Goal: Information Seeking & Learning: Compare options

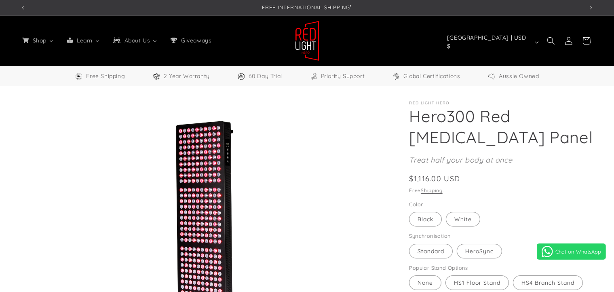
select select "*****"
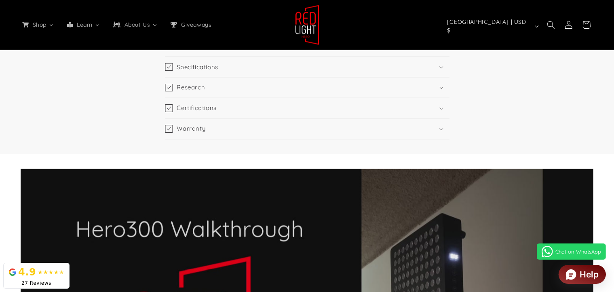
scroll to position [0, 1111]
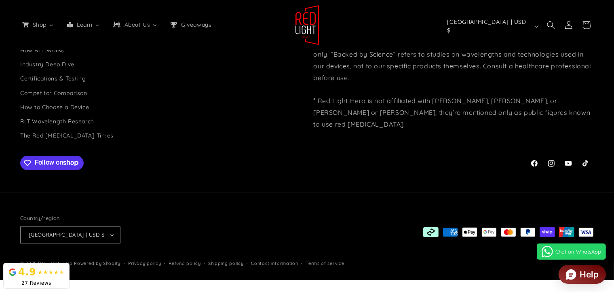
scroll to position [0, 1667]
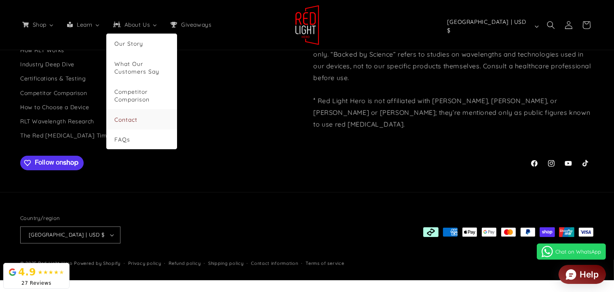
click at [137, 121] on span "Contact" at bounding box center [125, 119] width 23 height 7
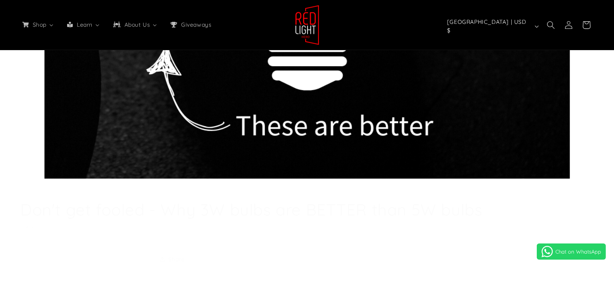
select select "*****"
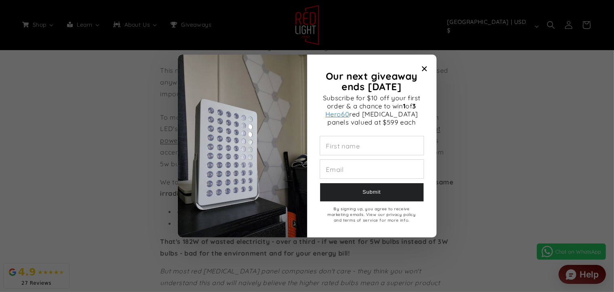
scroll to position [0, 1667]
click at [422, 66] on icon "Close modal" at bounding box center [423, 68] width 5 height 5
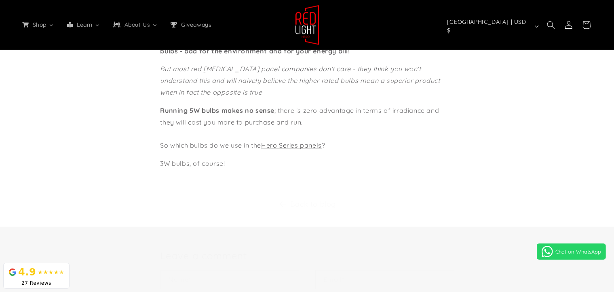
scroll to position [889, 0]
select select "*****"
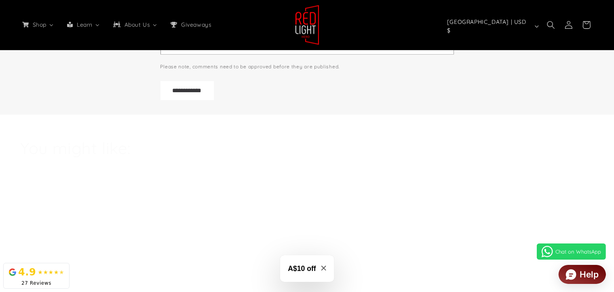
scroll to position [1172, 0]
drag, startPoint x: 124, startPoint y: 183, endPoint x: 210, endPoint y: 105, distance: 115.5
copy div "No red light therapy panel pushes its LEDs to their maximum capacity because to…"
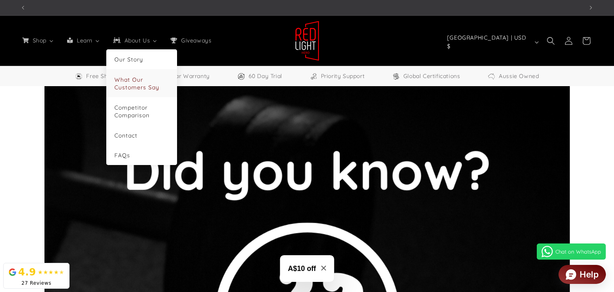
scroll to position [0, 1667]
click at [165, 108] on li "Competitor Comparison" at bounding box center [141, 111] width 71 height 28
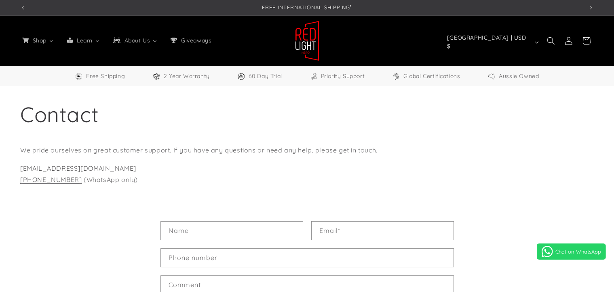
select select "*****"
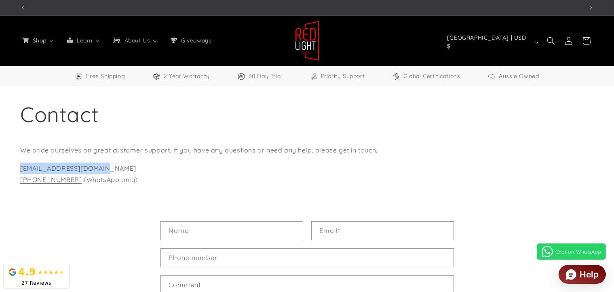
drag, startPoint x: 134, startPoint y: 192, endPoint x: 1, endPoint y: 180, distance: 133.9
click at [1, 180] on div "Contact We pride ourselves on great customer support. If you have any questions…" at bounding box center [307, 146] width 614 height 120
click at [419, 186] on p "hello@redlighthero.com +614 3373 6985 (WhatsApp only)" at bounding box center [306, 173] width 573 height 23
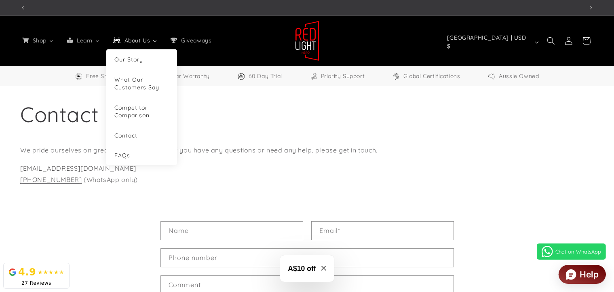
scroll to position [0, 0]
click at [143, 63] on span "Our Story" at bounding box center [128, 59] width 29 height 7
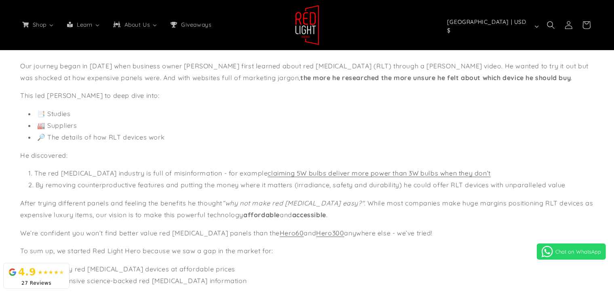
select select "*****"
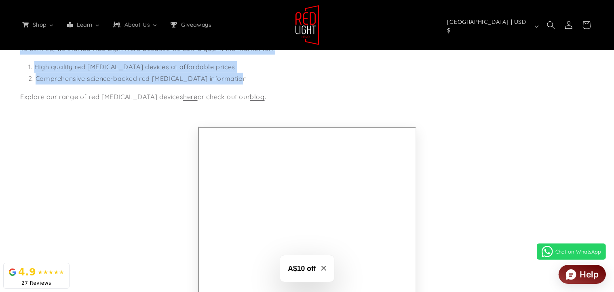
scroll to position [0, 1111]
drag, startPoint x: 25, startPoint y: 86, endPoint x: 299, endPoint y: 197, distance: 295.4
click at [299, 197] on div "Our journey began in 2023 when business owner Helmut Uhlmann first learned abou…" at bounding box center [306, 123] width 573 height 531
copy div "He discovered: The red light therapy industry is full of misinformation - for e…"
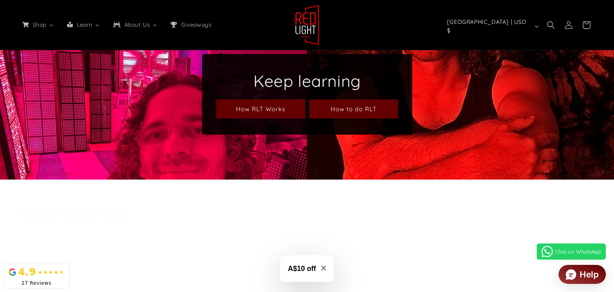
scroll to position [0, 0]
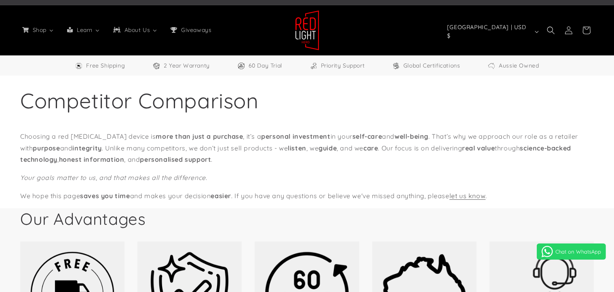
select select "*****"
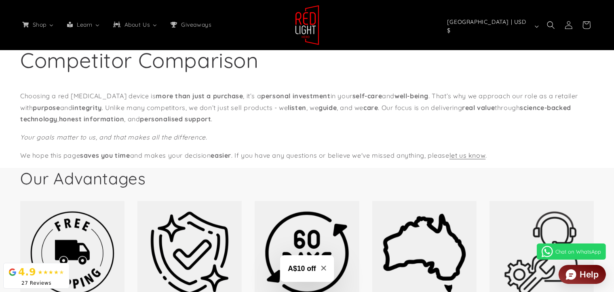
scroll to position [0, 1111]
click at [219, 161] on div "Choosing a red [MEDICAL_DATA] device is more than just a purchase , it’s a pers…" at bounding box center [306, 125] width 573 height 71
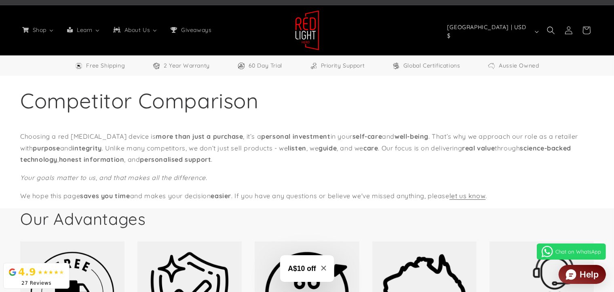
scroll to position [0, 555]
click at [429, 71] on span "Global Certifications" at bounding box center [431, 66] width 57 height 10
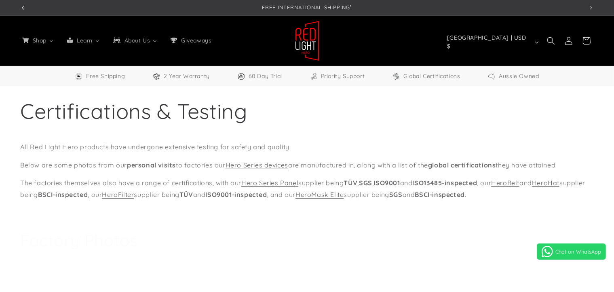
click at [23, 7] on span "Previous announcement" at bounding box center [23, 8] width 8 height 8
select select "*****"
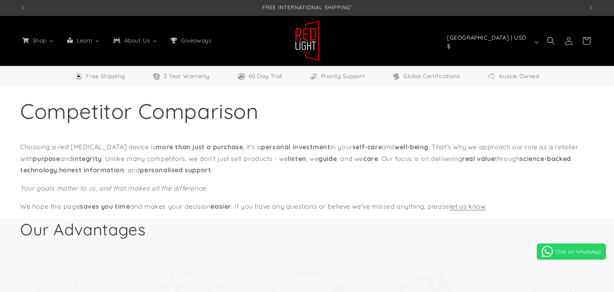
scroll to position [91, 0]
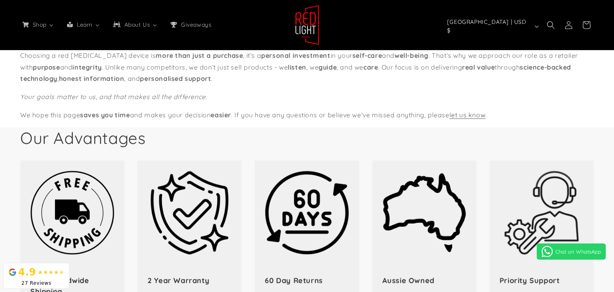
select select "*****"
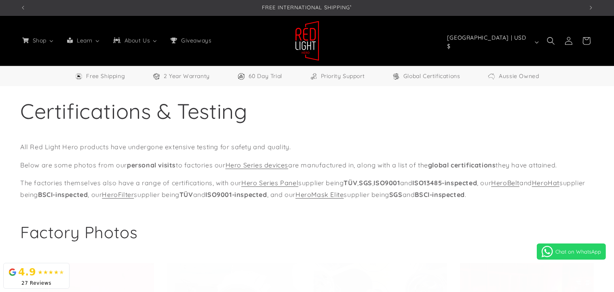
select select "*****"
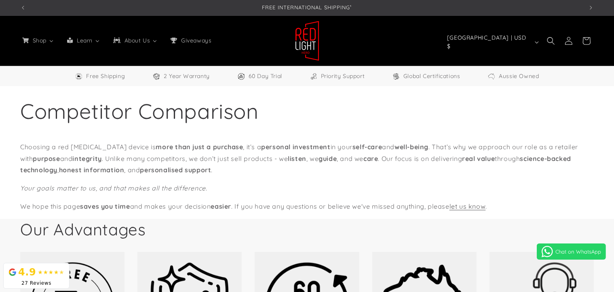
select select "*****"
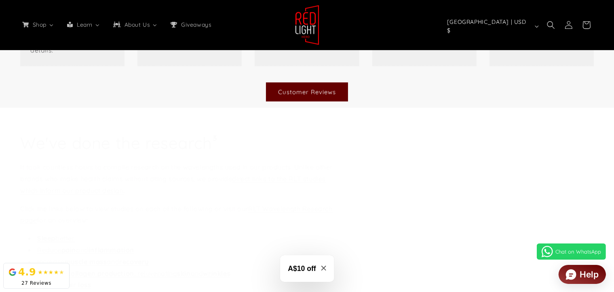
scroll to position [0, 1111]
drag, startPoint x: 386, startPoint y: 179, endPoint x: 430, endPoint y: 249, distance: 82.6
copy p "Our panels include a remote control that replaces the need for an app - saving …"
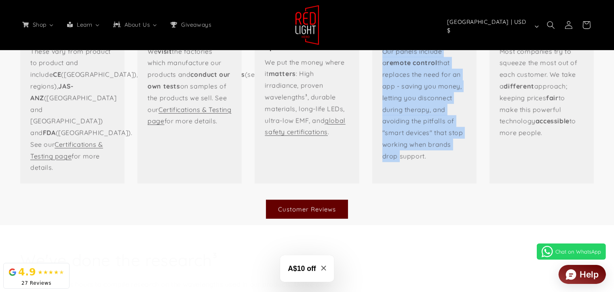
scroll to position [566, 0]
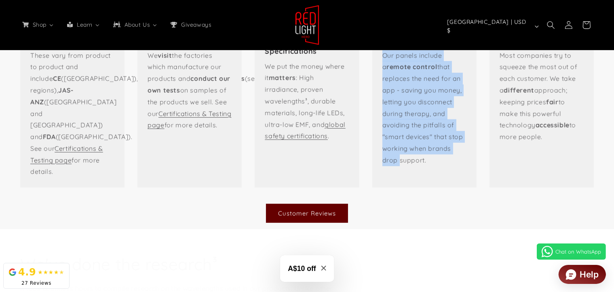
copy p "Our panels include a remote control that replaces the need for an app - saving …"
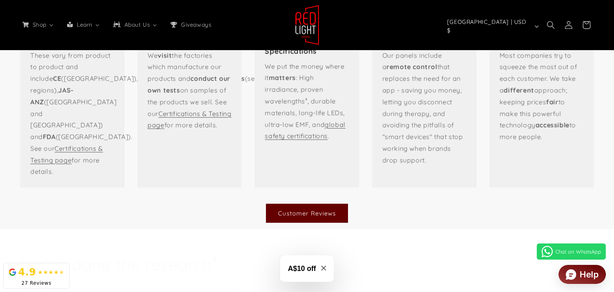
click at [470, 161] on div "No Apps Our panels include a remote control that replaces the need for an app -…" at bounding box center [424, 100] width 104 height 151
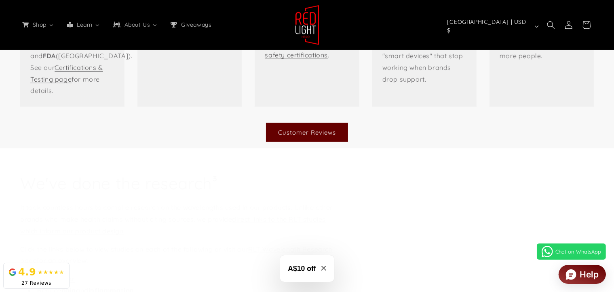
scroll to position [0, 1667]
drag, startPoint x: 155, startPoint y: 111, endPoint x: 226, endPoint y: 252, distance: 158.6
click at [226, 50] on p "We visit the factories which manufacture our products and conduct our own tests…" at bounding box center [189, 10] width 84 height 82
copy p "We visit the factories which manufacture our products and conduct our own tests…"
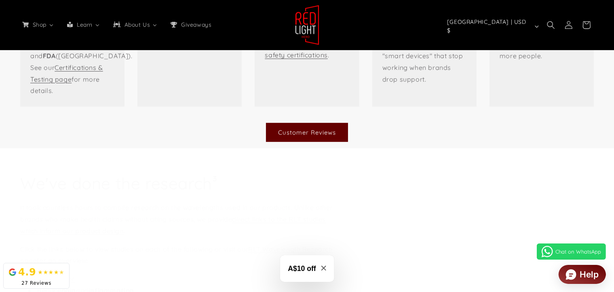
click at [58, 97] on p "These vary from product to product and include CE (EU), FCC (USA), RoHs (severa…" at bounding box center [72, 33] width 84 height 128
drag, startPoint x: 40, startPoint y: 109, endPoint x: 71, endPoint y: 146, distance: 48.0
click at [87, 97] on p "These vary from product to product and include CE (EU), FCC (USA), RoHs (severa…" at bounding box center [72, 33] width 84 height 128
copy p "hese vary from product to product and include CE (EU), FCC (USA), RoHs (sever"
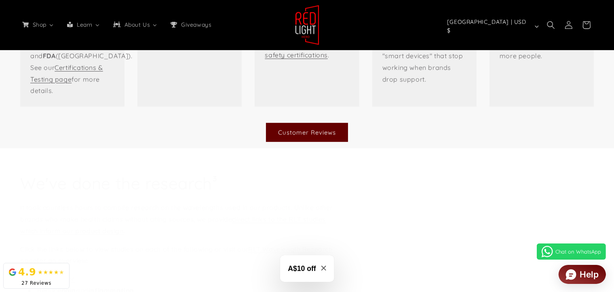
click at [41, 97] on p "These vary from product to product and include CE (EU), FCC (USA), RoHs (severa…" at bounding box center [72, 33] width 84 height 128
click at [42, 97] on p "These vary from product to product and include CE (EU), FCC (USA), RoHs (severa…" at bounding box center [72, 33] width 84 height 128
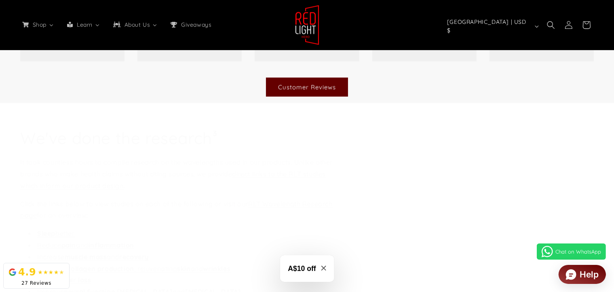
scroll to position [768, 0]
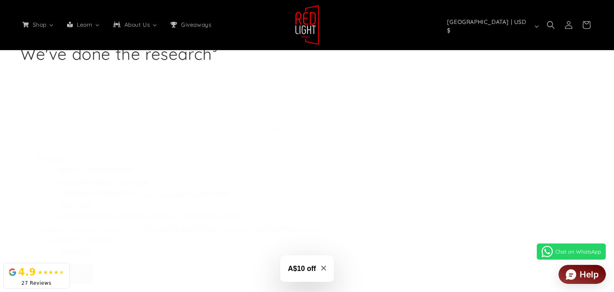
drag, startPoint x: 38, startPoint y: 109, endPoint x: 93, endPoint y: 152, distance: 69.0
copy p "These vary from product to product and include CE (EU), FCC (USA), RoHs (severa…"
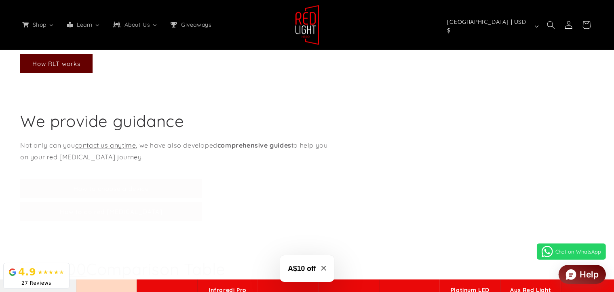
drag, startPoint x: 24, startPoint y: 91, endPoint x: 156, endPoint y: 167, distance: 152.7
copy div "It took countless hours to compile research on the wavelengths used in our prod…"
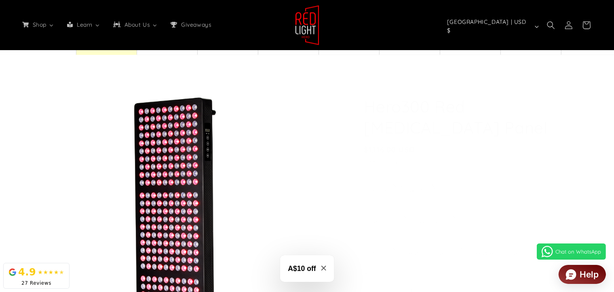
scroll to position [0, 1111]
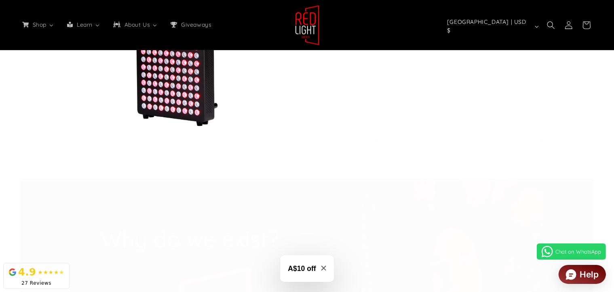
scroll to position [2303, 0]
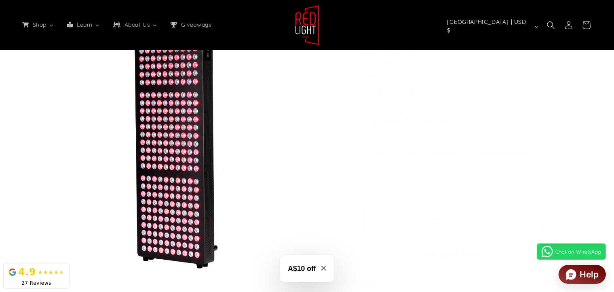
scroll to position [2262, 0]
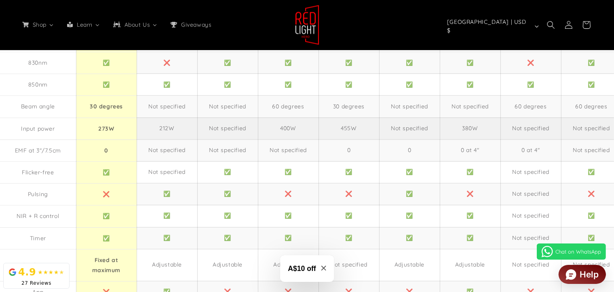
scroll to position [1414, 0]
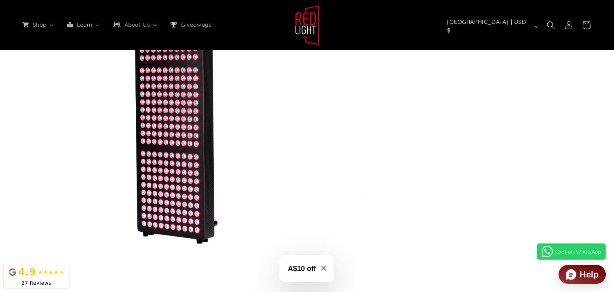
scroll to position [2262, 0]
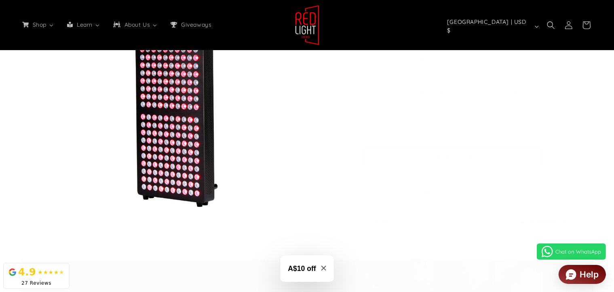
scroll to position [0, 555]
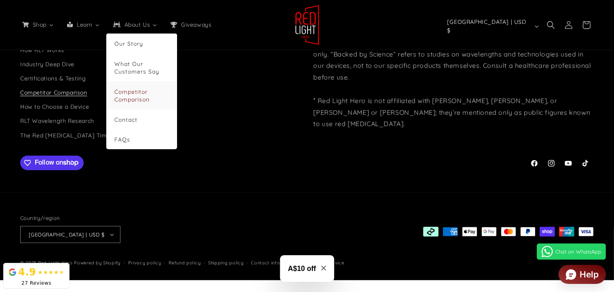
scroll to position [0, 1667]
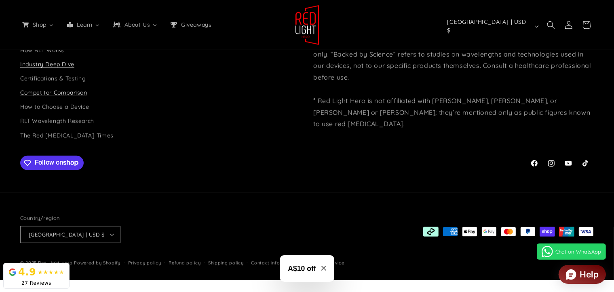
click at [73, 72] on link "Industry Deep Dive" at bounding box center [47, 64] width 54 height 14
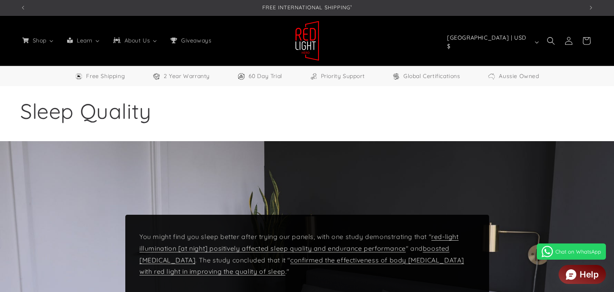
select select "*****"
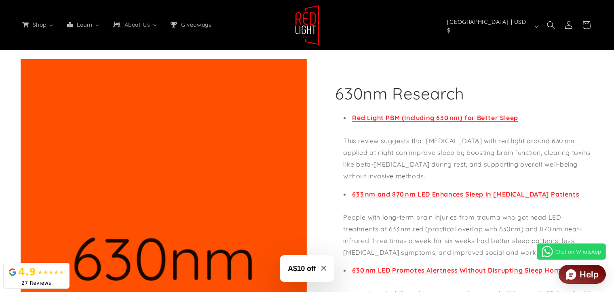
scroll to position [0, 555]
drag, startPoint x: 339, startPoint y: 170, endPoint x: 376, endPoint y: 187, distance: 40.3
click at [376, 187] on div "630nm Research Red Light PBM (Including 630 nm) for Better Sleep This review su…" at bounding box center [450, 258] width 287 height 398
copy div "nm Research Red Light PBM (Including 630 nm) for Better Sleep This review sugge…"
click at [376, 104] on h2 "630nm Research" at bounding box center [399, 93] width 129 height 21
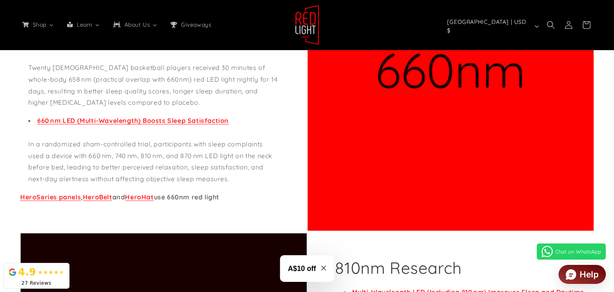
scroll to position [929, 0]
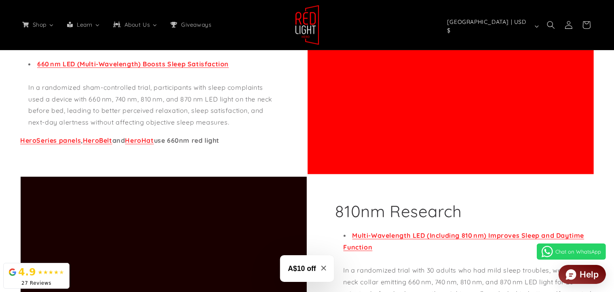
drag, startPoint x: 345, startPoint y: 174, endPoint x: 577, endPoint y: 83, distance: 248.5
copy div "630nm Research Red Light PBM (Including 630 nm) for Better Sleep This review su…"
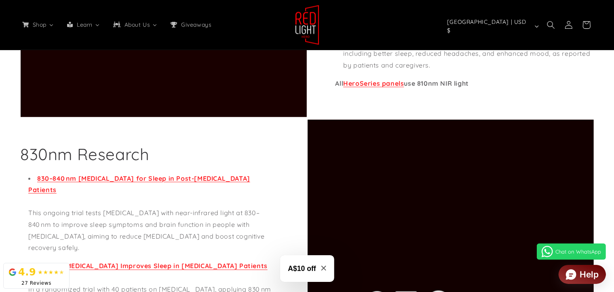
scroll to position [0, 1667]
drag, startPoint x: 25, startPoint y: 85, endPoint x: 254, endPoint y: 200, distance: 256.2
copy div "660nm Research 660 nm LED (with 850 nm) Enhances Sleep in Older Adults In a fea…"
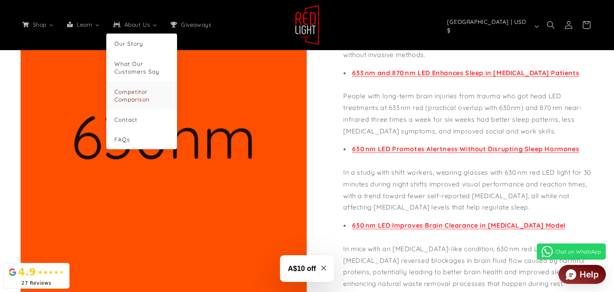
scroll to position [0, 555]
click at [149, 103] on span "Competitor Comparison" at bounding box center [131, 95] width 35 height 15
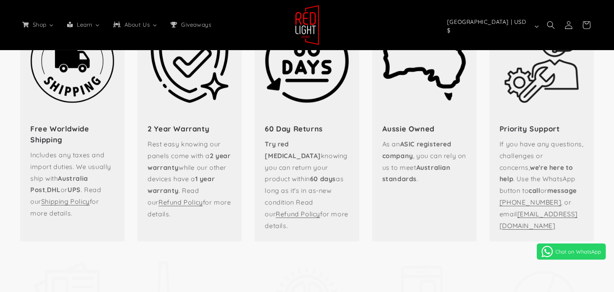
select select "*****"
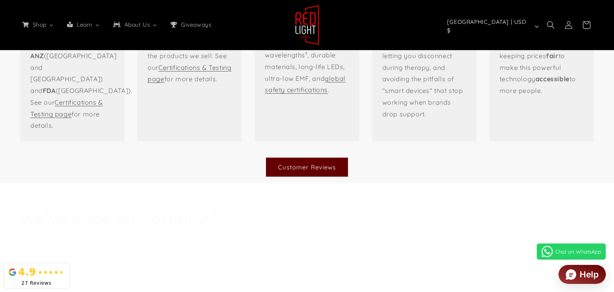
scroll to position [646, 0]
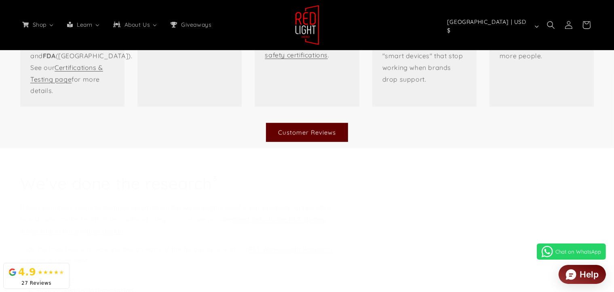
click at [191, 48] on link "Certifications & Testing page" at bounding box center [189, 39] width 84 height 20
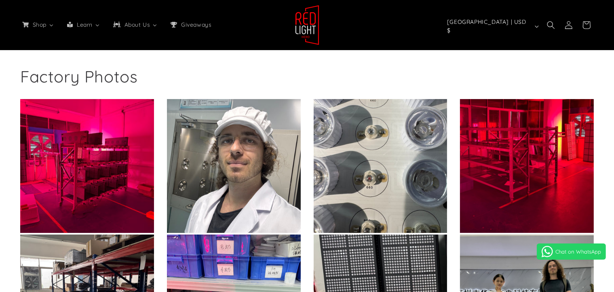
scroll to position [242, 0]
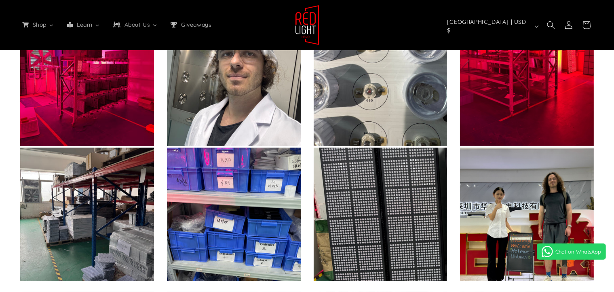
select select "*****"
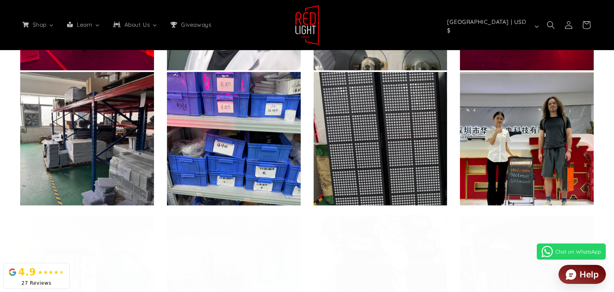
scroll to position [323, 0]
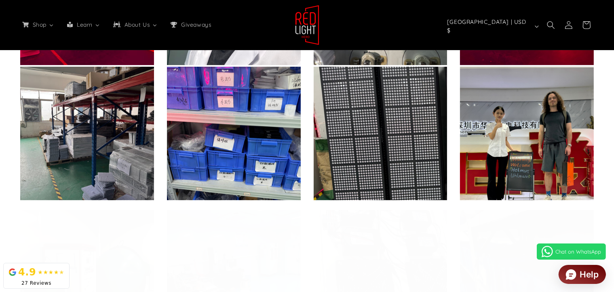
click at [92, 200] on img at bounding box center [87, 134] width 134 height 134
click at [524, 200] on img at bounding box center [527, 134] width 134 height 134
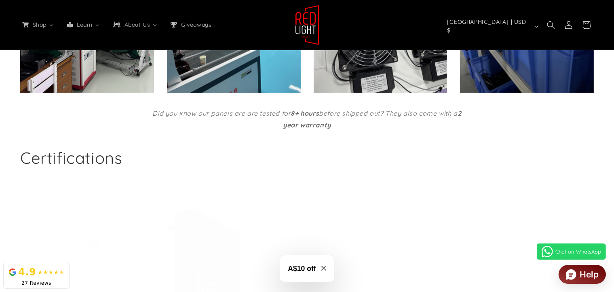
scroll to position [0, 1667]
click at [288, 184] on div "Certifications" at bounding box center [307, 157] width 614 height 53
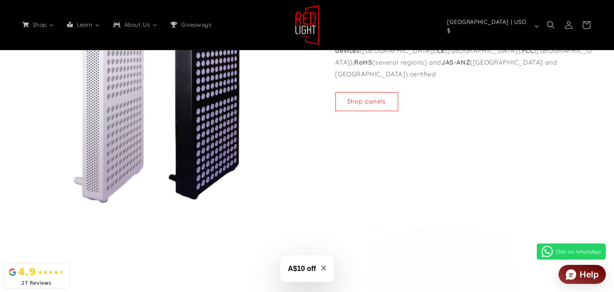
scroll to position [0, 1111]
click at [520, 80] on p "All Hero Series panels are FDA-cleared Class II medical devices (USA), CE (EU),…" at bounding box center [464, 56] width 259 height 46
click at [391, 80] on p "All Hero Series panels are FDA-cleared Class II medical devices (USA), CE (EU),…" at bounding box center [464, 56] width 259 height 46
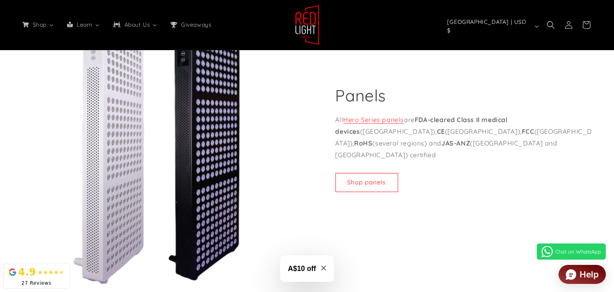
scroll to position [0, 1667]
click at [366, 135] on strong "FDA-cleared Class II medical devices" at bounding box center [421, 126] width 172 height 20
click at [441, 147] on strong "JAS-ANZ" at bounding box center [455, 143] width 29 height 8
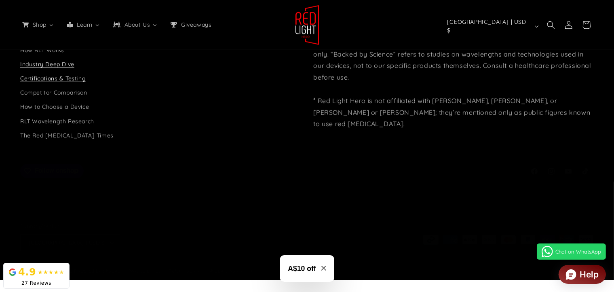
click at [74, 72] on link "Industry Deep Dive" at bounding box center [47, 64] width 54 height 14
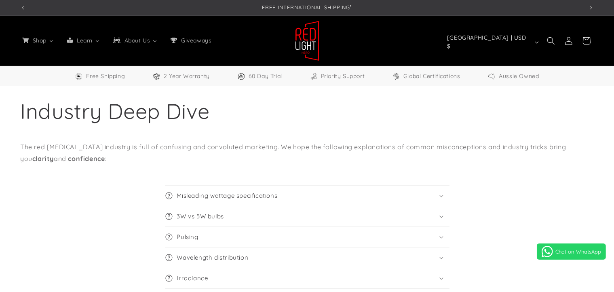
select select "*****"
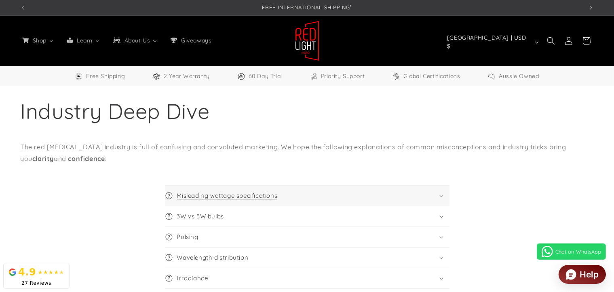
click at [449, 206] on summary "Misleading wattage specifications" at bounding box center [307, 195] width 284 height 20
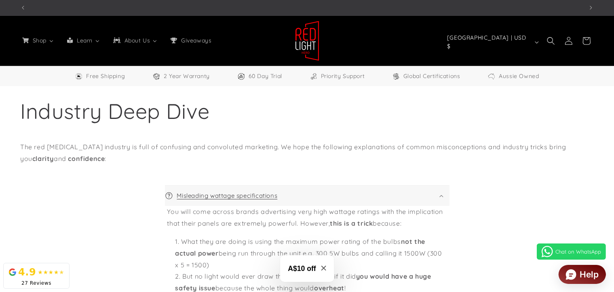
scroll to position [0, 1667]
click at [428, 6] on div "10% off orders above $1500 with code SUPERHERO" at bounding box center [328, 7] width 550 height 15
click at [566, 152] on div "Industry Deep Dive The red [MEDICAL_DATA] industry is full of confusing and con…" at bounding box center [307, 125] width 614 height 78
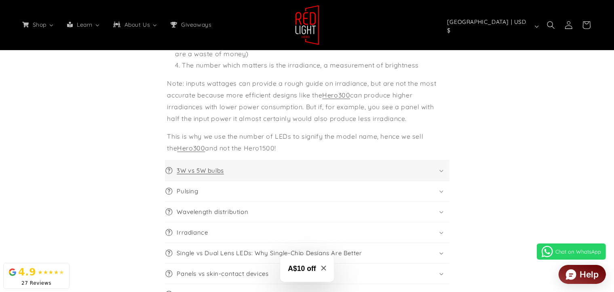
scroll to position [283, 0]
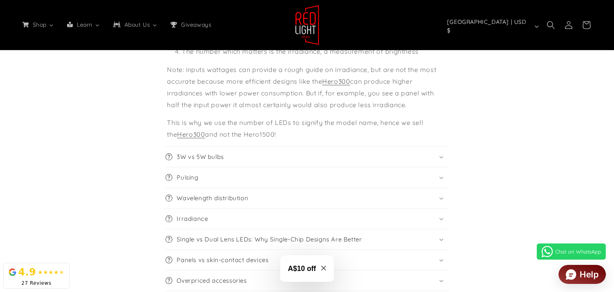
drag, startPoint x: 131, startPoint y: 158, endPoint x: 336, endPoint y: 217, distance: 213.0
click at [336, 140] on div "You will come across brands advertising very high wattage ratings with the impl…" at bounding box center [307, 31] width 284 height 217
copy div "Lor ipsu dolo sitame consec adipiscinge sedd eius tempori utlabor etdo mag aliq…"
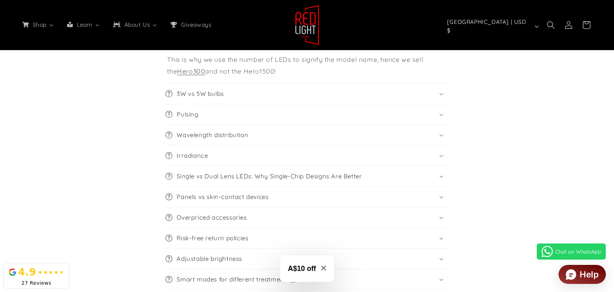
scroll to position [364, 0]
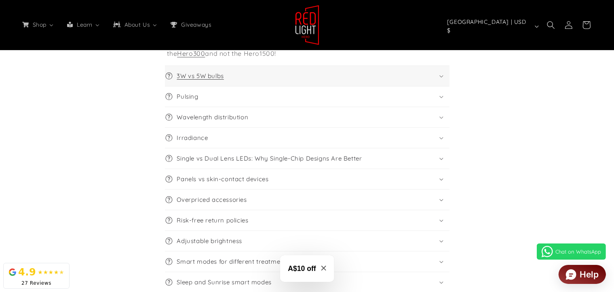
click at [177, 80] on h3 "3W vs 5W bulbs" at bounding box center [200, 76] width 47 height 8
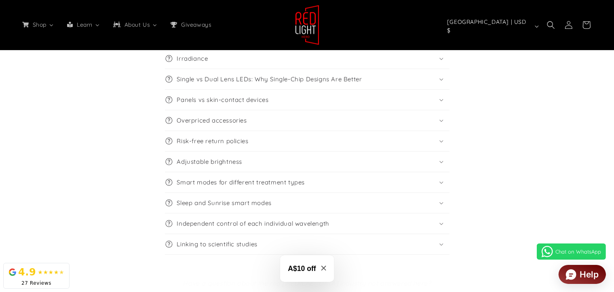
scroll to position [808, 0]
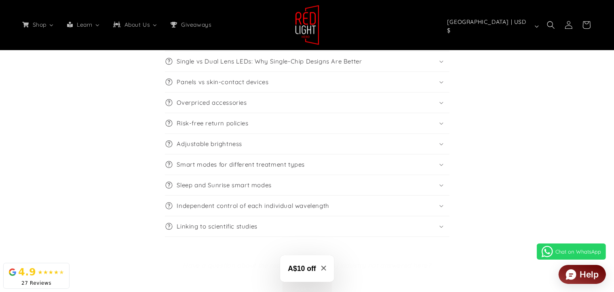
click at [177, 4] on h3 "Pulsing" at bounding box center [187, 0] width 21 height 8
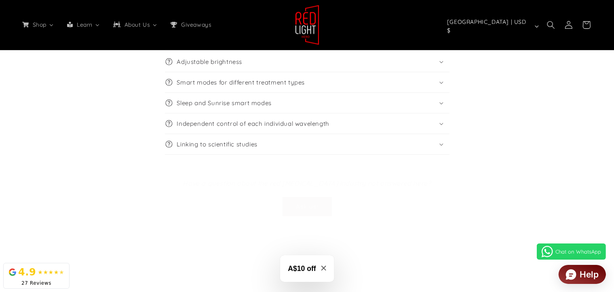
scroll to position [0, 1667]
drag, startPoint x: 133, startPoint y: 119, endPoint x: 241, endPoint y: 191, distance: 130.2
copy div "A lot of the pulsing hype derives from a 2010 study showing the positive effect…"
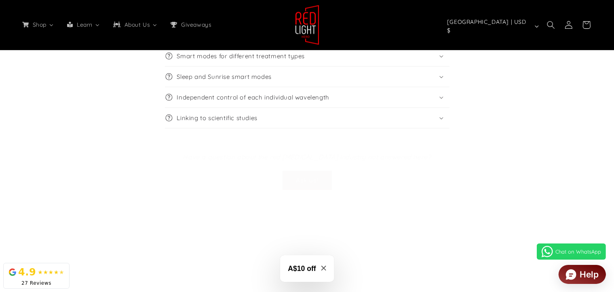
scroll to position [1333, 0]
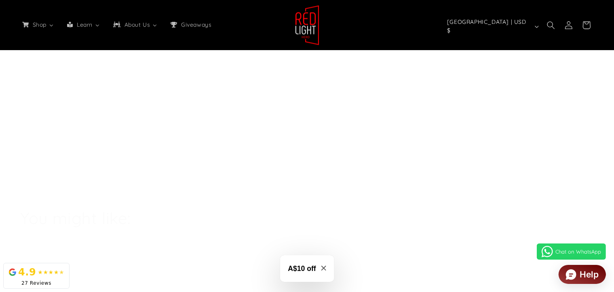
scroll to position [2020, 0]
drag, startPoint x: 133, startPoint y: 160, endPoint x: 408, endPoint y: 128, distance: 276.5
copy div "The most common wavelengths which are included in almost all red light therapy …"
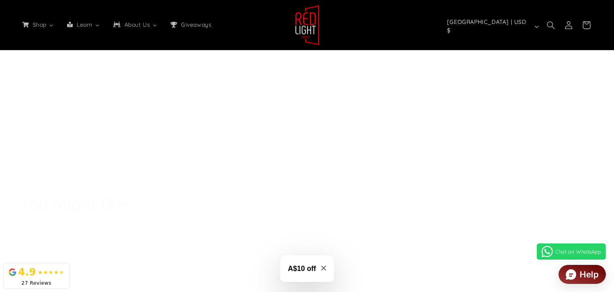
drag, startPoint x: 132, startPoint y: 100, endPoint x: 273, endPoint y: 152, distance: 150.3
copy div "We do not see solar meter measurements as an industry trick because they are us…"
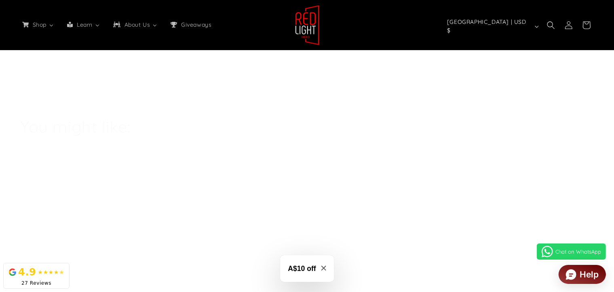
scroll to position [0, 555]
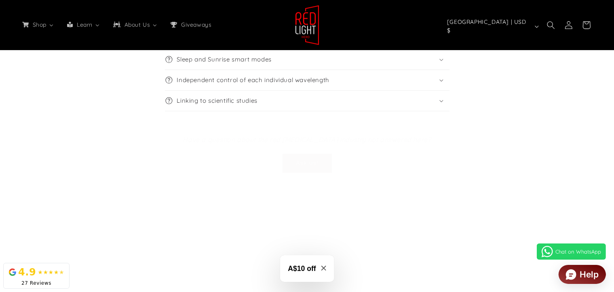
scroll to position [2707, 0]
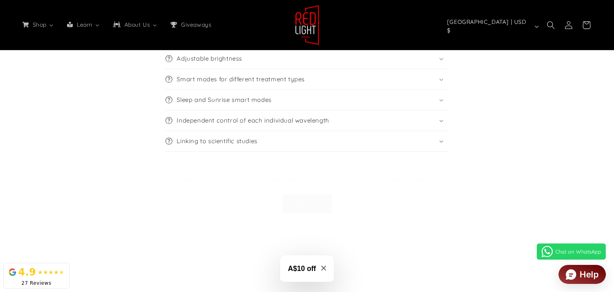
drag, startPoint x: 132, startPoint y: 107, endPoint x: 377, endPoint y: 168, distance: 252.1
copy div "Single vs Dual Lens LEDs: Why Single-Chip Designs Are Better for Red Light Ther…"
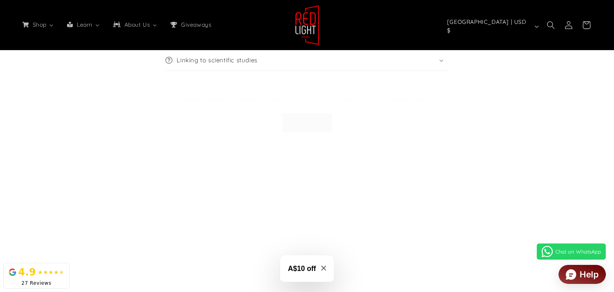
scroll to position [0, 555]
drag, startPoint x: 142, startPoint y: 113, endPoint x: 260, endPoint y: 177, distance: 134.1
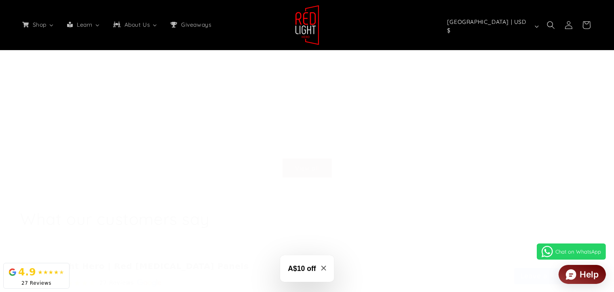
scroll to position [3192, 0]
drag, startPoint x: 143, startPoint y: 152, endPoint x: 422, endPoint y: 139, distance: 278.6
copy div "hy Single-Chip LEDs Perform Better 1. More Lenses = Better Coverage Panels with…"
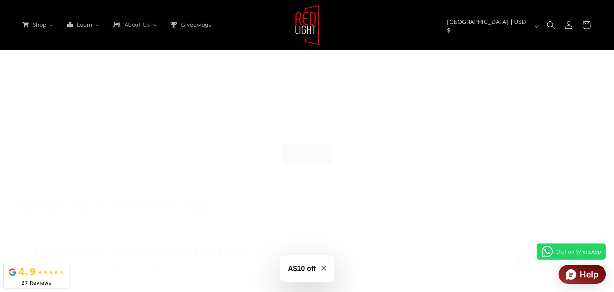
click at [280, 262] on button "A$10 off" at bounding box center [307, 268] width 54 height 27
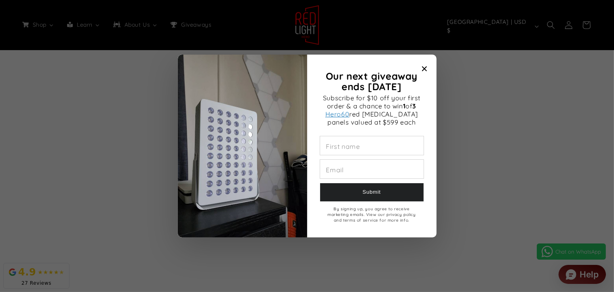
scroll to position [0, 1667]
click at [423, 66] on icon "Close modal" at bounding box center [424, 68] width 5 height 5
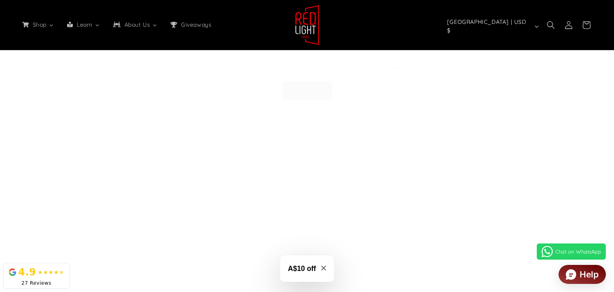
scroll to position [0, 1111]
drag, startPoint x: 347, startPoint y: 147, endPoint x: 341, endPoint y: 149, distance: 7.1
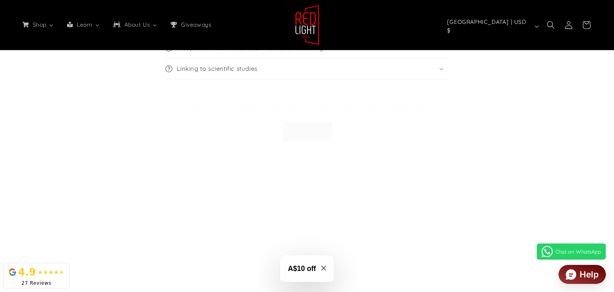
scroll to position [0, 555]
drag, startPoint x: 133, startPoint y: 103, endPoint x: 379, endPoint y: 196, distance: 262.9
copy div "Both panels and direct on skin devices can be effective red light therapy produ…"
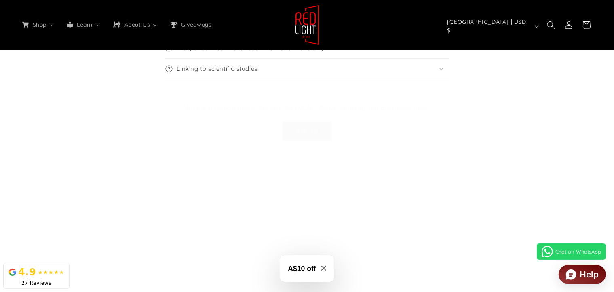
drag, startPoint x: 280, startPoint y: 184, endPoint x: 127, endPoint y: 106, distance: 172.4
copy div "Both panels and direct on skin devices can be effective red light therapy produ…"
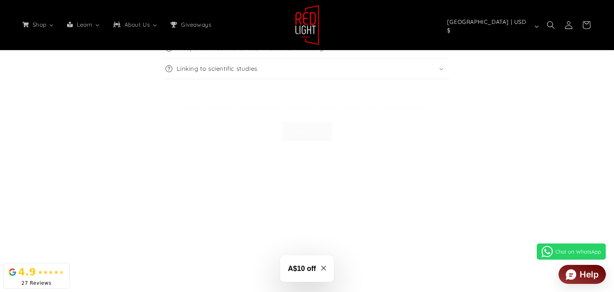
copy div "Both panels and direct on skin devices can be effective red light therapy produ…"
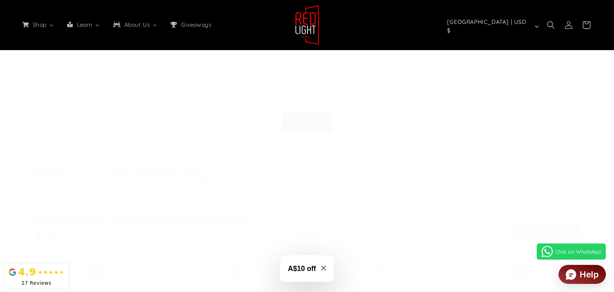
scroll to position [0, 555]
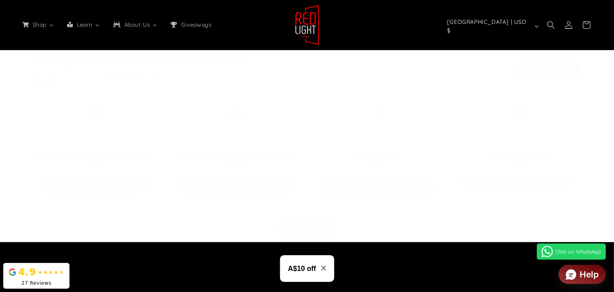
scroll to position [4000, 0]
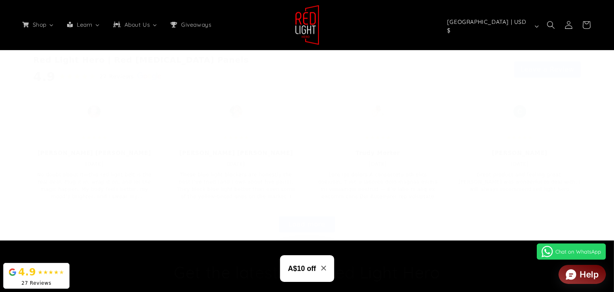
drag, startPoint x: 133, startPoint y: 98, endPoint x: 389, endPoint y: 146, distance: 260.6
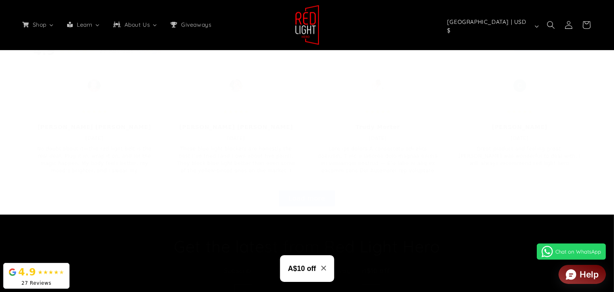
scroll to position [4040, 0]
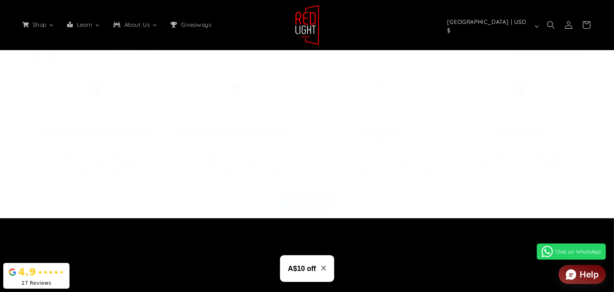
scroll to position [0, 555]
drag, startPoint x: 133, startPoint y: 103, endPoint x: 280, endPoint y: 204, distance: 178.2
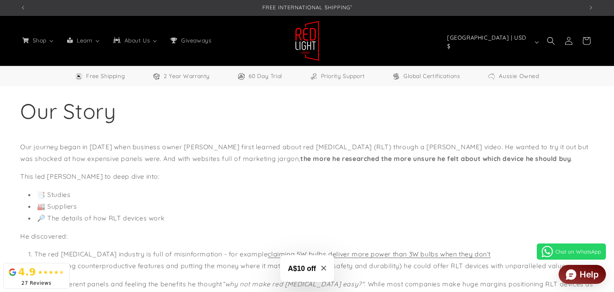
select select "*****"
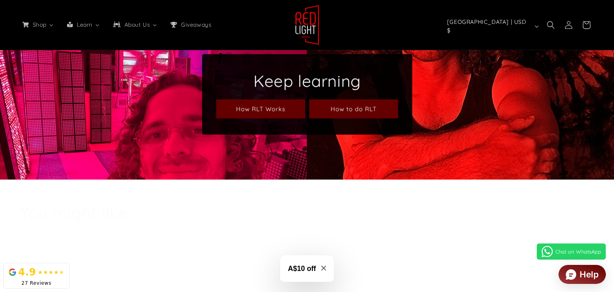
scroll to position [0, 555]
click at [568, 135] on div "Keep learning How RLT Works How to do RLT" at bounding box center [307, 95] width 614 height 170
click at [324, 266] on icon "Close modal" at bounding box center [323, 267] width 5 height 5
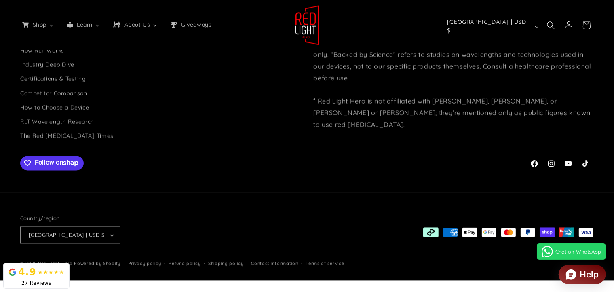
scroll to position [0, 555]
click at [530, 160] on icon at bounding box center [533, 163] width 7 height 7
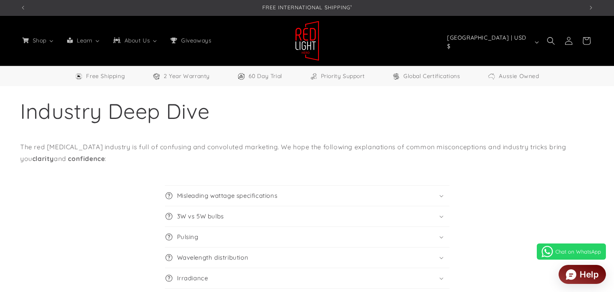
select select "*****"
drag, startPoint x: 572, startPoint y: 138, endPoint x: 547, endPoint y: 137, distance: 24.6
click at [567, 149] on div "Industry Deep Dive The red light therapy industry is full of confusing and conv…" at bounding box center [307, 125] width 614 height 78
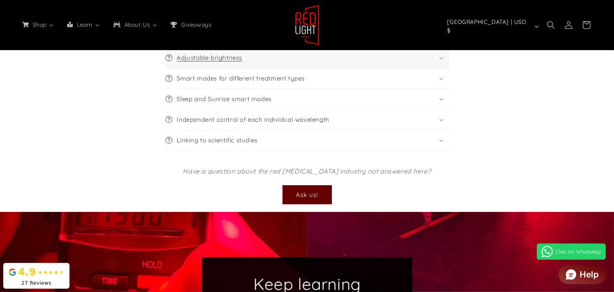
click at [443, 59] on icon at bounding box center [441, 58] width 4 height 2
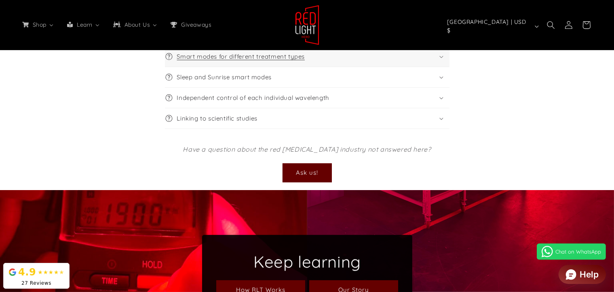
scroll to position [0, 555]
click at [449, 67] on summary "Smart modes for different treatment types" at bounding box center [307, 56] width 284 height 20
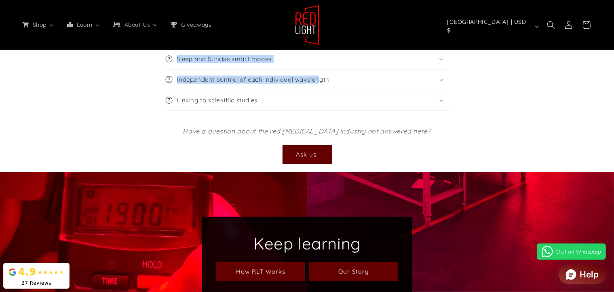
scroll to position [727, 0]
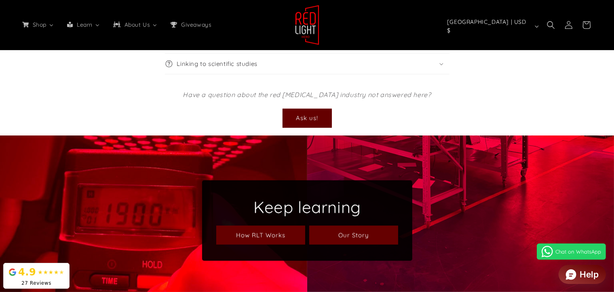
drag, startPoint x: 133, startPoint y: 179, endPoint x: 435, endPoint y: 159, distance: 302.4
copy div "Some brands justify higher prices by providing you smart modes for different tr…"
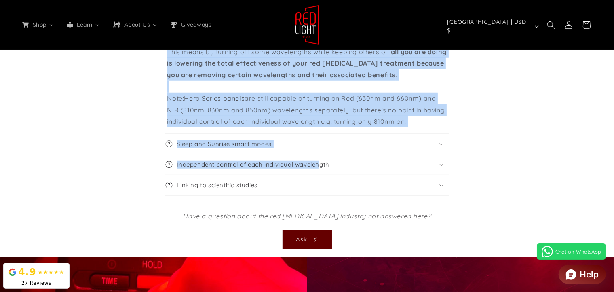
scroll to position [0, 555]
copy div "Some brands justify higher prices by providing you smart modes for different tr…"
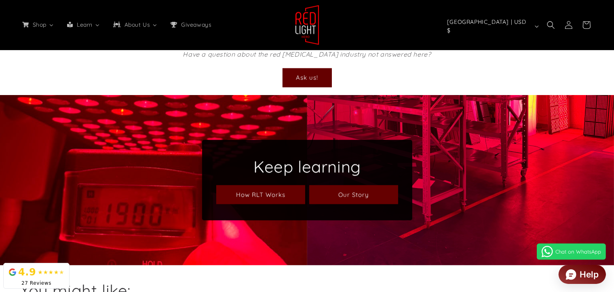
scroll to position [0, 0]
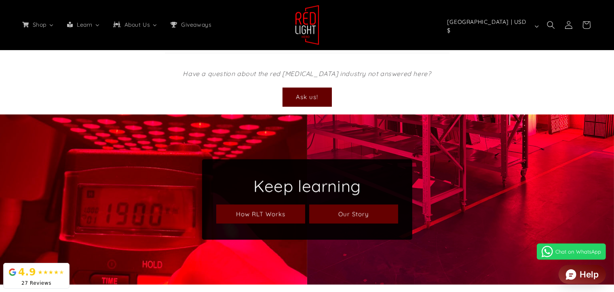
scroll to position [0, 555]
drag, startPoint x: 132, startPoint y: 162, endPoint x: 229, endPoint y: 199, distance: 103.7
copy div "These involve automating gradual bright increases when using red light therapy …"
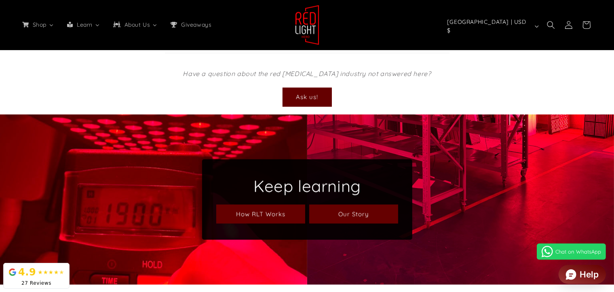
click at [449, 32] on summary "Independent control of each individual wavelength" at bounding box center [307, 22] width 284 height 20
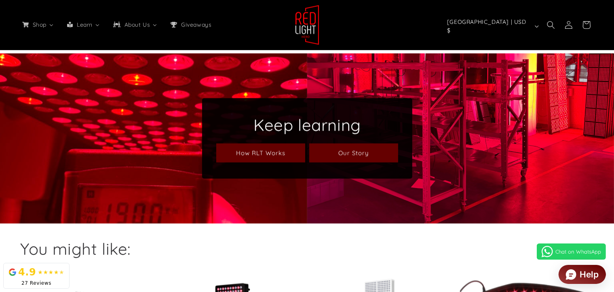
scroll to position [1131, 0]
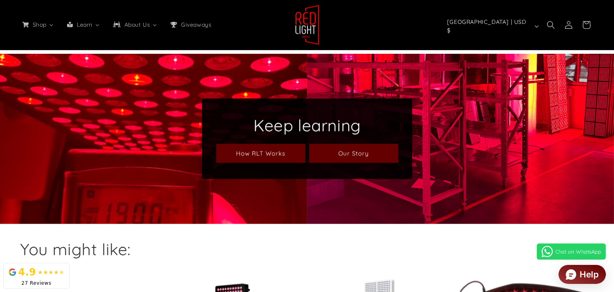
drag, startPoint x: 132, startPoint y: 120, endPoint x: 433, endPoint y: 200, distance: 311.2
copy div "Some brands justify higher prices by providing you the ability to individually …"
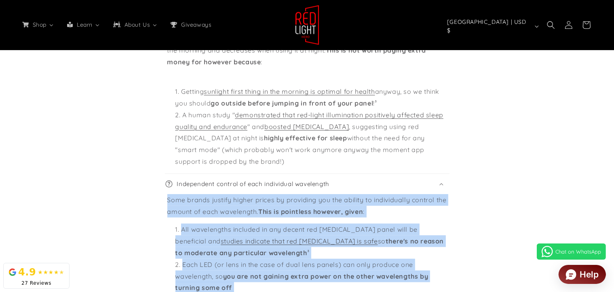
scroll to position [0, 1667]
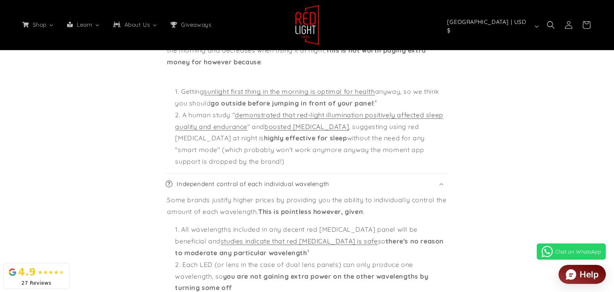
click at [449, 33] on summary "Sleep and Sunrise smart modes" at bounding box center [307, 23] width 284 height 20
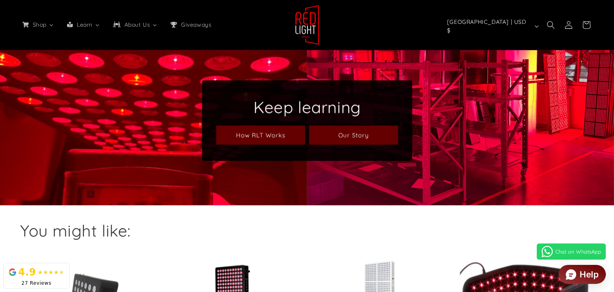
scroll to position [0, 555]
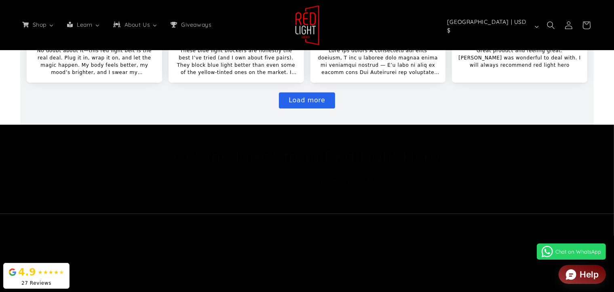
scroll to position [0, 1667]
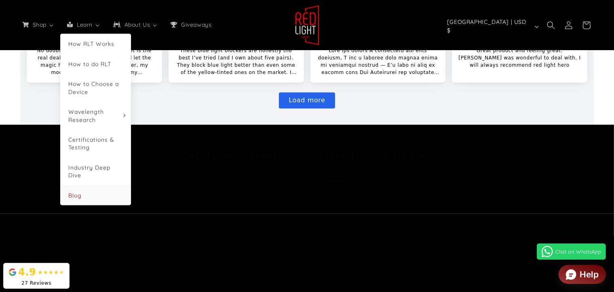
click at [86, 194] on li "Blog" at bounding box center [95, 195] width 71 height 20
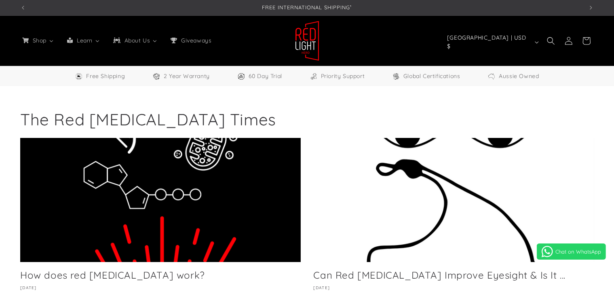
select select "*****"
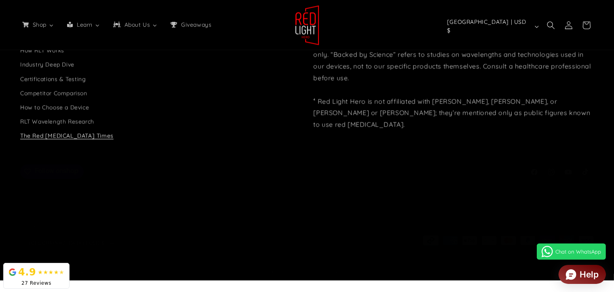
scroll to position [0, 555]
click at [120, 180] on footer "Quick links Search Your privacy choices Shop Contact How to do RLT How RLT Work…" at bounding box center [307, 112] width 614 height 338
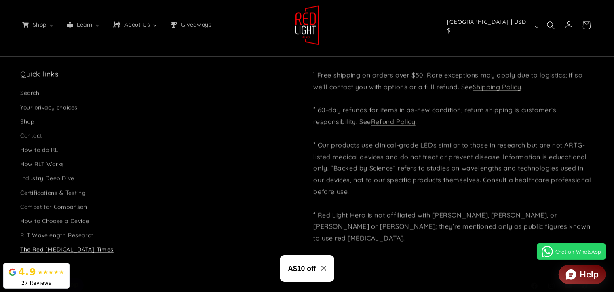
scroll to position [1616, 0]
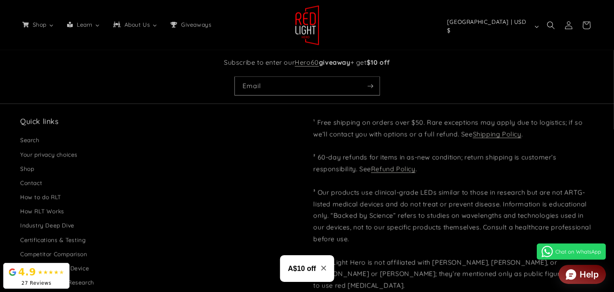
scroll to position [0, 1111]
drag, startPoint x: 91, startPoint y: 150, endPoint x: 150, endPoint y: 177, distance: 64.5
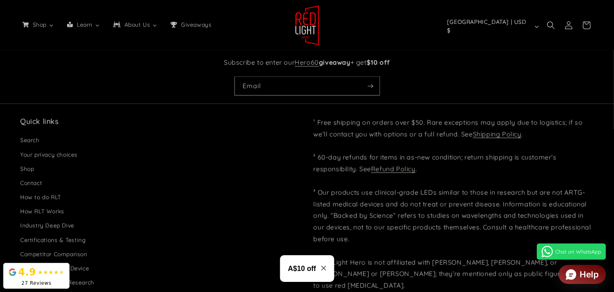
drag, startPoint x: 120, startPoint y: 172, endPoint x: 164, endPoint y: 175, distance: 43.8
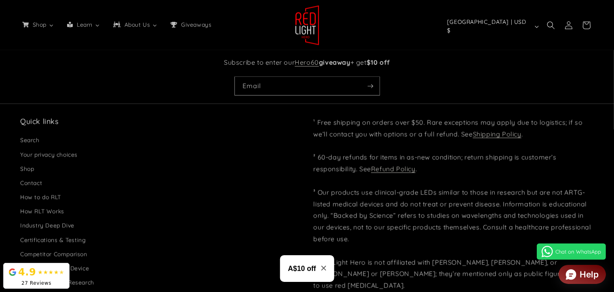
click at [351, 10] on header "Shop All Products Shop our entire collection Panels & Stands 3 sizes available …" at bounding box center [307, 25] width 614 height 50
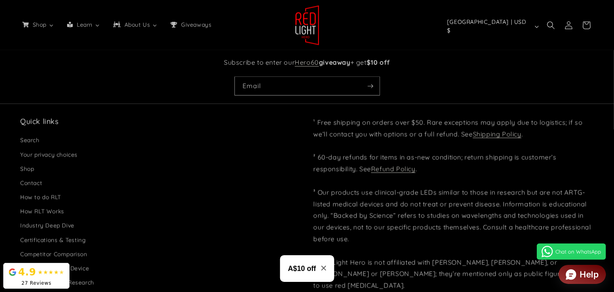
scroll to position [0, 555]
click at [512, 21] on button "[GEOGRAPHIC_DATA] | USD $" at bounding box center [492, 26] width 100 height 15
click at [460, 11] on header "Shop All Products Shop our entire collection Panels & Stands 3 sizes available …" at bounding box center [307, 25] width 614 height 50
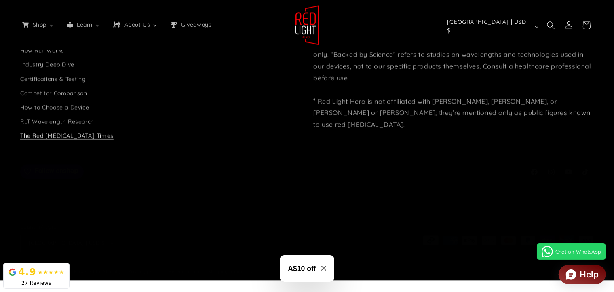
scroll to position [0, 1111]
click at [63, 114] on link "How to Choose a Device" at bounding box center [54, 107] width 69 height 14
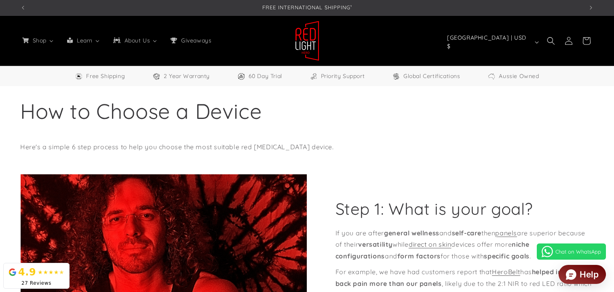
select select "*****"
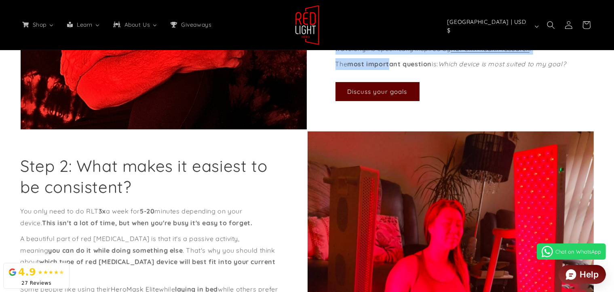
scroll to position [364, 0]
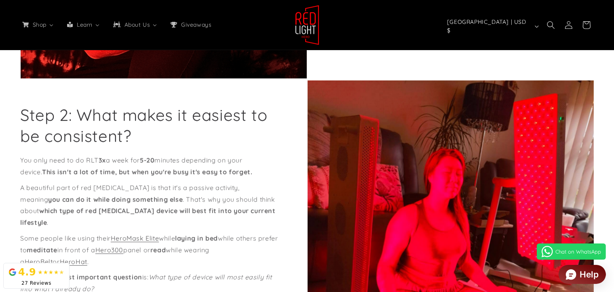
drag, startPoint x: 342, startPoint y: 106, endPoint x: 401, endPoint y: 147, distance: 72.2
copy div "If you are after general wellness and self-care then panels are superior becaus…"
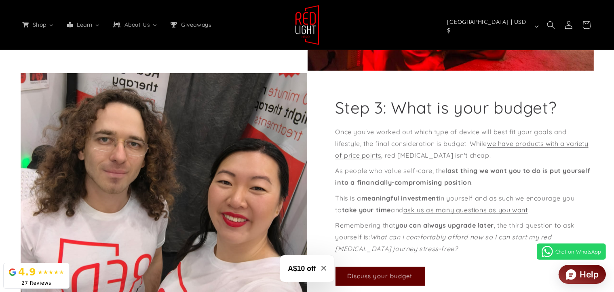
scroll to position [0, 1667]
drag, startPoint x: 25, startPoint y: 124, endPoint x: 225, endPoint y: 224, distance: 223.1
copy div "You only need to do RLT 3x a week for 5-20 minutes depending on your device. Th…"
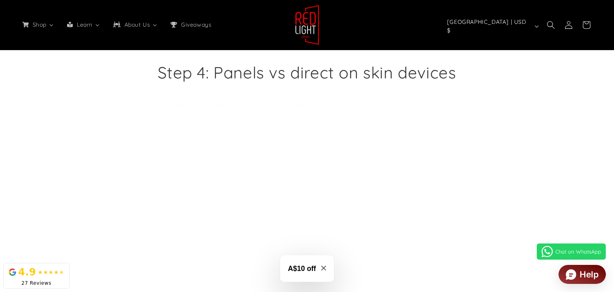
scroll to position [0, 555]
drag, startPoint x: 346, startPoint y: 118, endPoint x: 428, endPoint y: 185, distance: 106.5
copy div "nce you've worked out which type of device will best fit your goals and lifesty…"
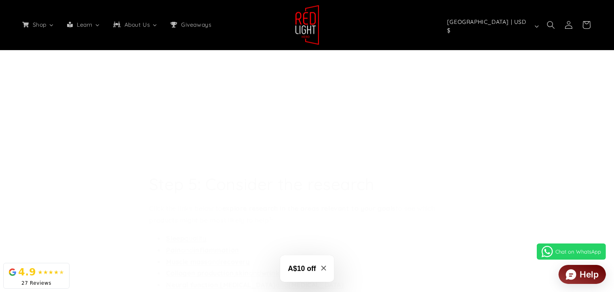
scroll to position [0, 1111]
drag, startPoint x: 342, startPoint y: 119, endPoint x: 592, endPoint y: 148, distance: 251.8
copy div "Once you've worked out which type of device will best fit your goals and lifest…"
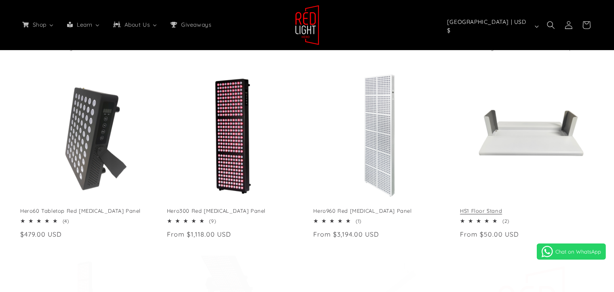
select select "*****"
click at [509, 207] on link "HS1 Floor Stand" at bounding box center [527, 210] width 134 height 7
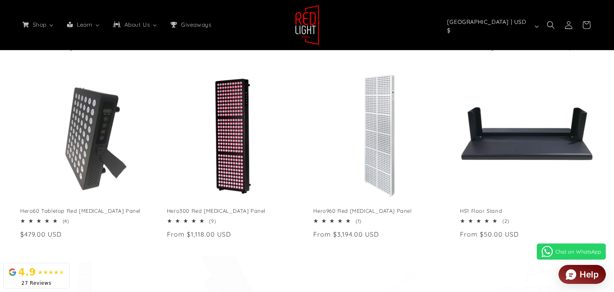
scroll to position [0, 555]
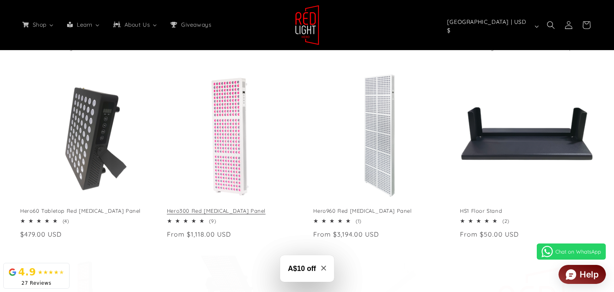
click at [242, 207] on link "Hero300 Red [MEDICAL_DATA] Panel" at bounding box center [234, 210] width 134 height 7
click at [219, 207] on link "Hero300 Red [MEDICAL_DATA] Panel" at bounding box center [234, 210] width 134 height 7
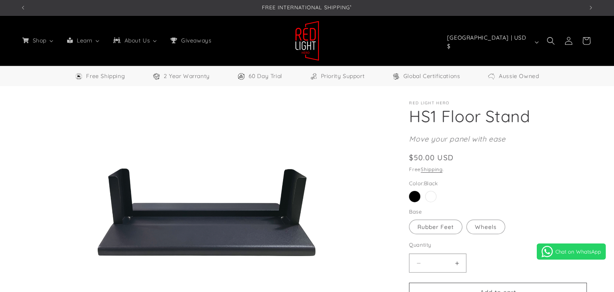
select select "*****"
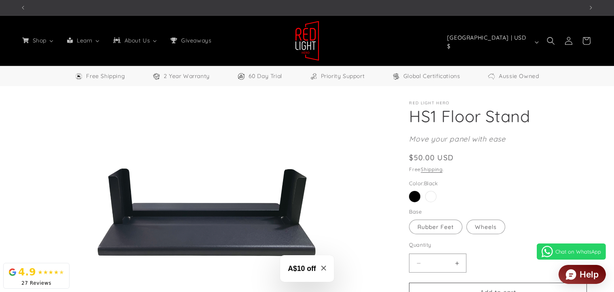
scroll to position [0, 555]
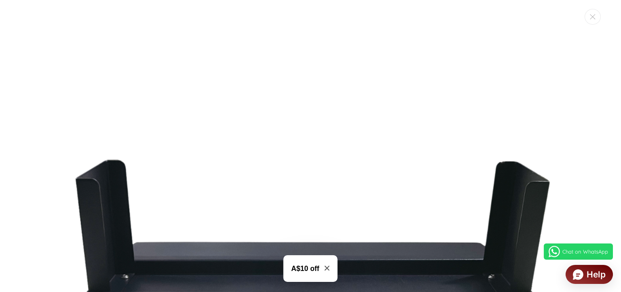
scroll to position [0, 1125]
click at [220, 219] on img "Media gallery" at bounding box center [310, 264] width 532 height 532
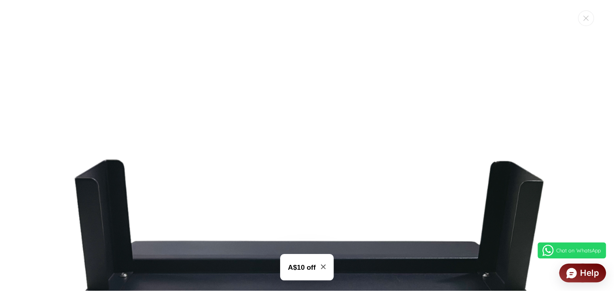
scroll to position [0, 1111]
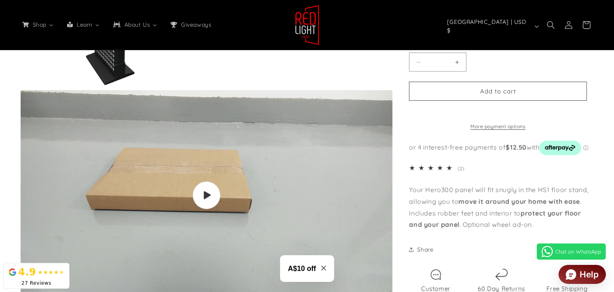
click at [208, 190] on span "Play video" at bounding box center [206, 194] width 27 height 27
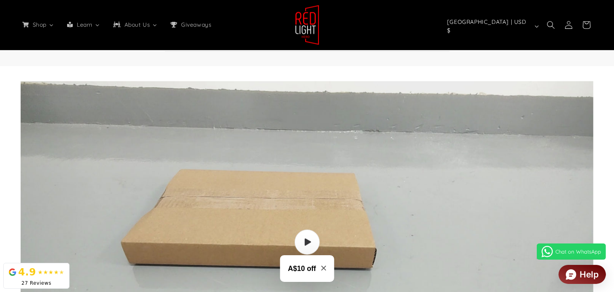
scroll to position [837, 0]
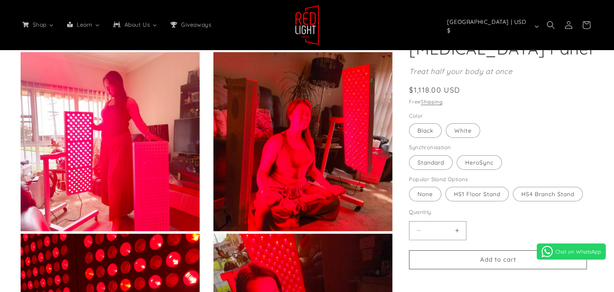
select select "*****"
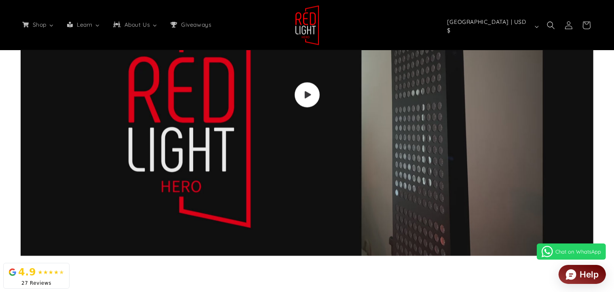
scroll to position [1616, 0]
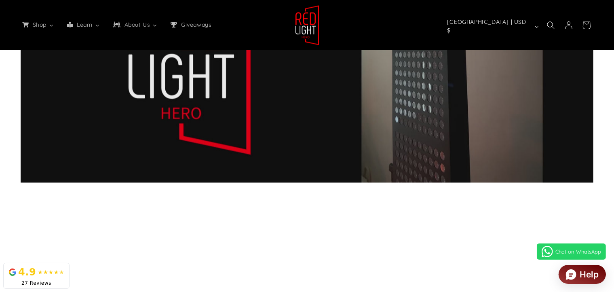
click at [306, 25] on icon "Load video: Video walkthrough of Red Light Hero red light therapy panels and de…" at bounding box center [307, 21] width 7 height 8
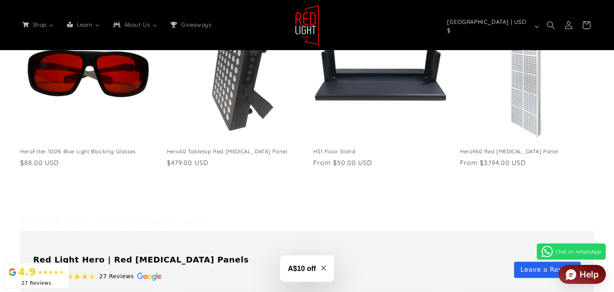
scroll to position [0, 1667]
drag, startPoint x: 305, startPoint y: 105, endPoint x: 310, endPoint y: 106, distance: 5.4
copy h2 "³"
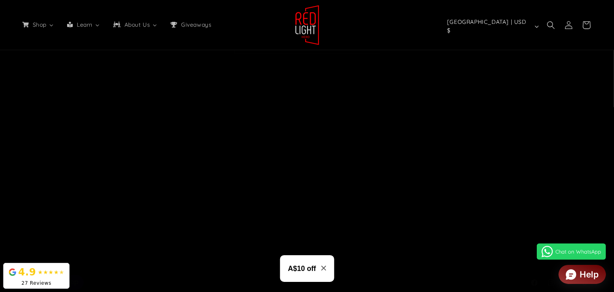
scroll to position [2984, 0]
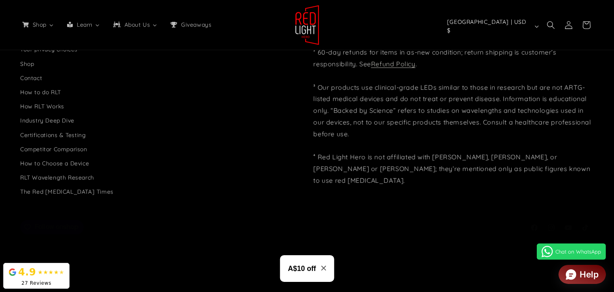
scroll to position [0, 0]
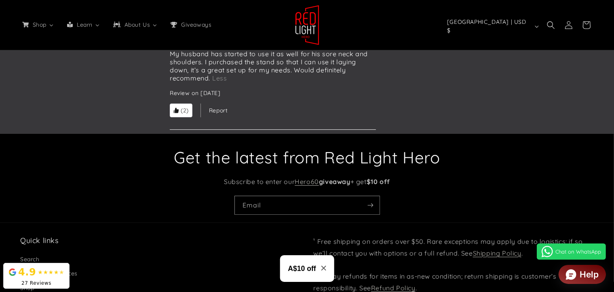
scroll to position [0, 1111]
click at [212, 25] on link "Giveaways" at bounding box center [190, 24] width 53 height 17
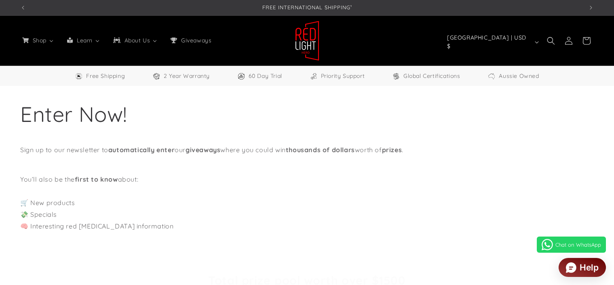
select select "*****"
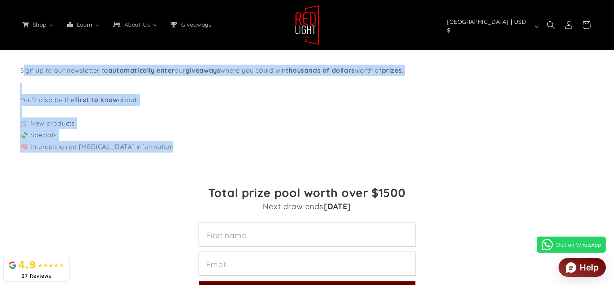
scroll to position [81, 0]
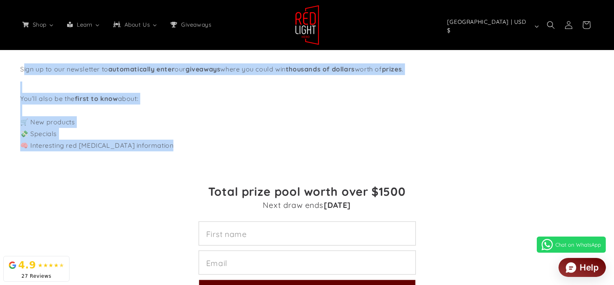
drag, startPoint x: 28, startPoint y: 165, endPoint x: 122, endPoint y: 179, distance: 94.8
click at [168, 172] on div "Enter Now! Sign up to our newsletter to automatically enter our giveaways where…" at bounding box center [307, 88] width 614 height 167
copy div "ign up to our newsletter to automatically enter our giveaways where you could w…"
click at [23, 107] on div "Enter Now! Sign up to our newsletter to automatically enter our giveaways where…" at bounding box center [307, 88] width 614 height 167
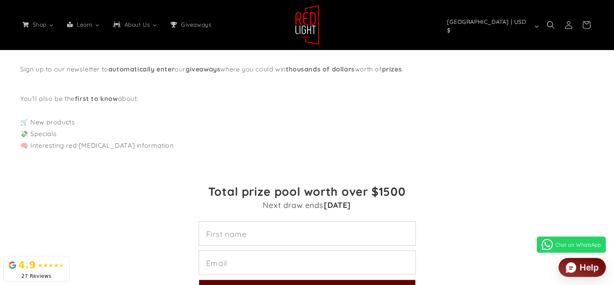
click at [24, 87] on div "Enter Now! Sign up to our newsletter to automatically enter our giveaways where…" at bounding box center [307, 88] width 614 height 167
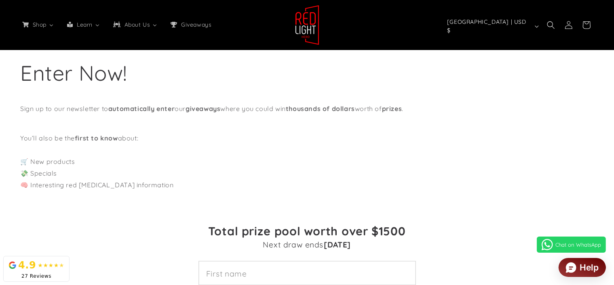
scroll to position [0, 0]
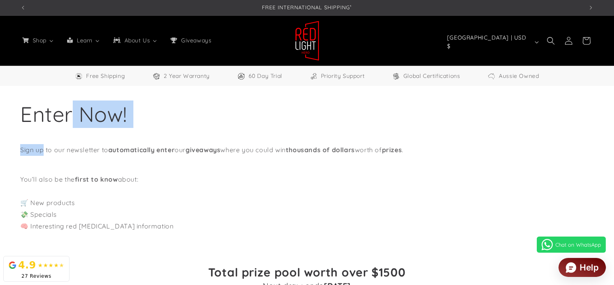
drag, startPoint x: 31, startPoint y: 120, endPoint x: 53, endPoint y: 151, distance: 37.8
click at [53, 151] on div "Enter Now! Sign up to our newsletter to automatically enter our giveaways where…" at bounding box center [307, 169] width 614 height 167
copy div "Enter Now! Sign up"
click at [54, 150] on div "Enter Now! Sign up to our newsletter to automatically enter our giveaways where…" at bounding box center [307, 169] width 614 height 167
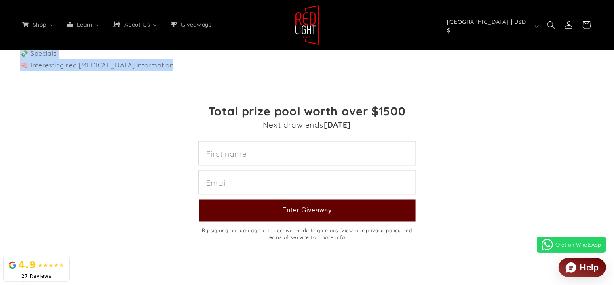
scroll to position [162, 0]
drag, startPoint x: 26, startPoint y: 166, endPoint x: 195, endPoint y: 108, distance: 178.0
click at [195, 71] on div "Sign up to our newsletter to automatically enter our giveaways where you could …" at bounding box center [306, 27] width 573 height 88
copy div "Sign up to our newsletter to automatically enter our giveaways where you could …"
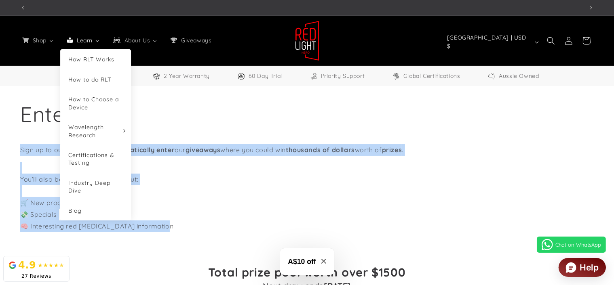
scroll to position [0, 555]
click at [110, 83] on span "How to do RLT" at bounding box center [89, 79] width 43 height 7
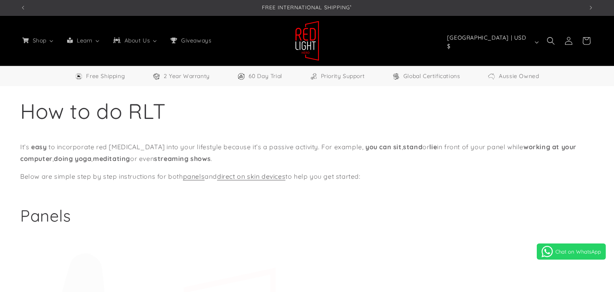
select select "*****"
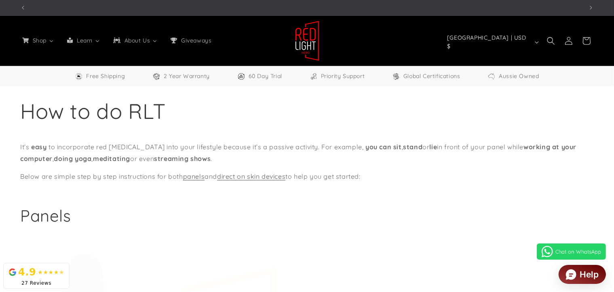
scroll to position [0, 1667]
click at [227, 120] on h1 "How to do RLT" at bounding box center [306, 110] width 573 height 27
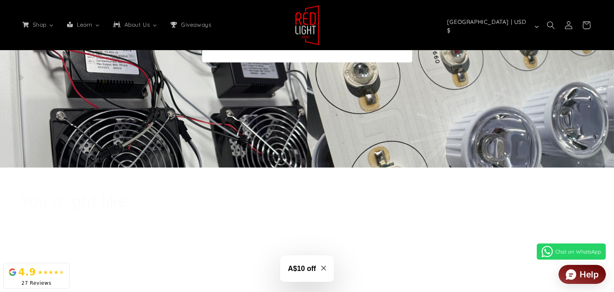
scroll to position [5171, 0]
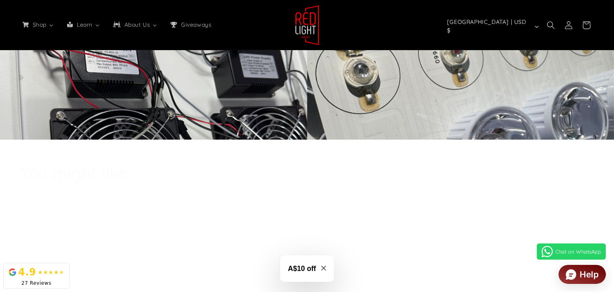
click at [248, 18] on link "Certifications" at bounding box center [260, 8] width 89 height 19
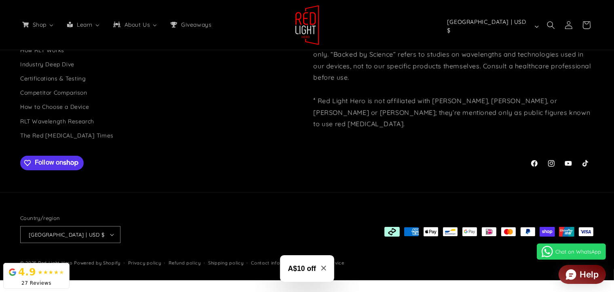
scroll to position [6365, 0]
click at [582, 160] on icon at bounding box center [585, 163] width 6 height 7
click at [564, 158] on icon at bounding box center [568, 163] width 8 height 10
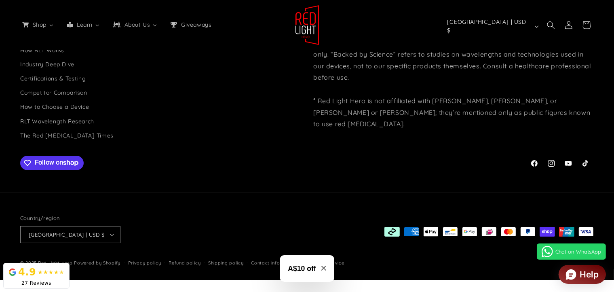
click at [547, 160] on icon at bounding box center [550, 163] width 7 height 7
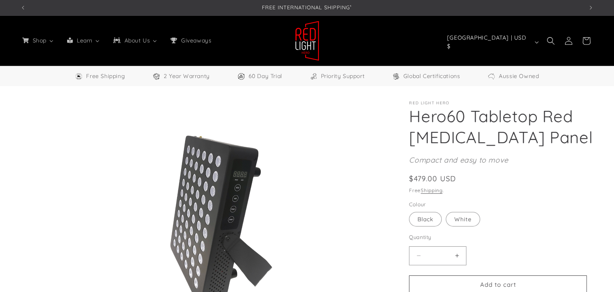
select select "*****"
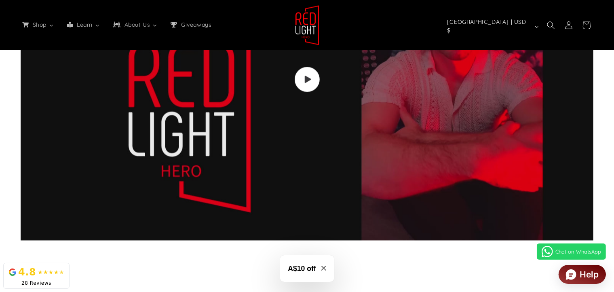
click at [408, 19] on header "Shop All Products Shop our entire collection Panels & Stands 3 sizes available …" at bounding box center [307, 25] width 614 height 50
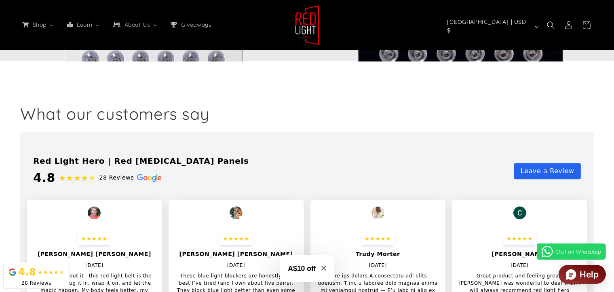
scroll to position [2101, 0]
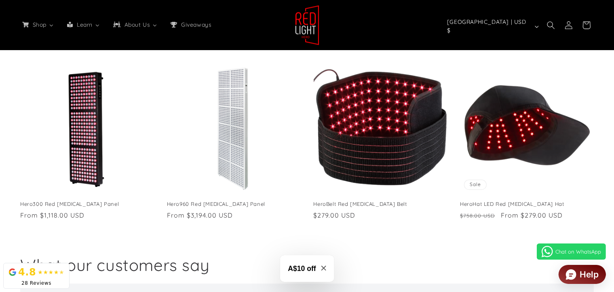
click at [309, 172] on product-recommendations "You may also like Hero300 Red [MEDICAL_DATA] Panel Hero300 Red [MEDICAL_DATA] P…" at bounding box center [307, 129] width 614 height 217
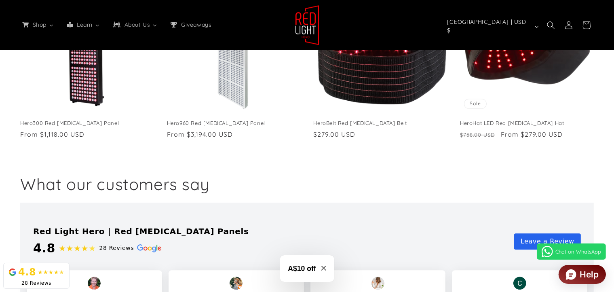
scroll to position [0, 1667]
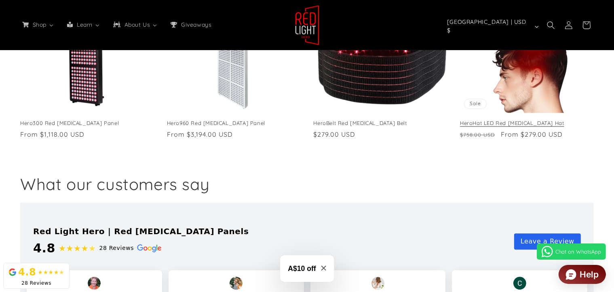
click at [462, 126] on link "HeroHat LED Red [MEDICAL_DATA] Hat" at bounding box center [527, 123] width 134 height 7
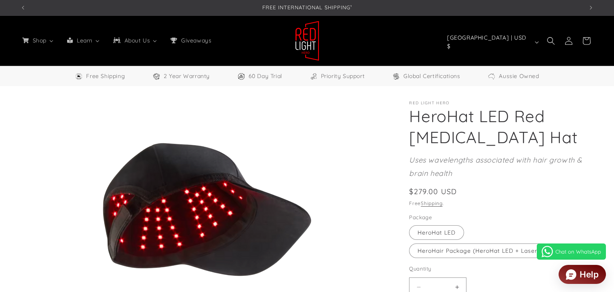
select select "*****"
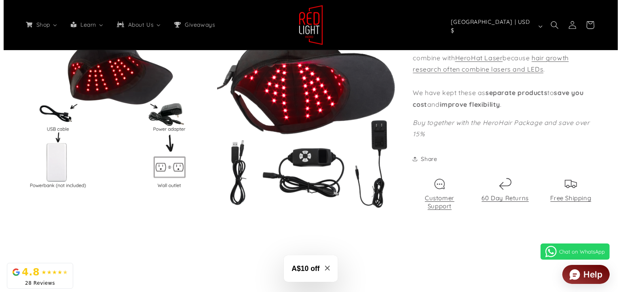
scroll to position [0, 1111]
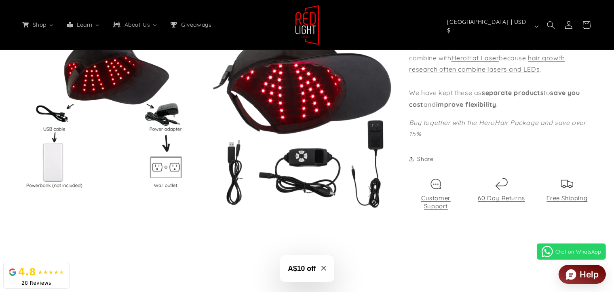
click at [213, 28] on button "Open media 3 in modal" at bounding box center [213, 28] width 0 height 0
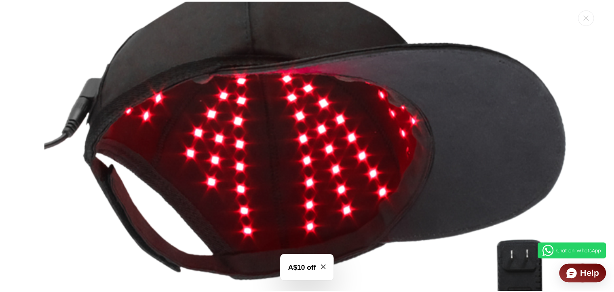
scroll to position [2269, 0]
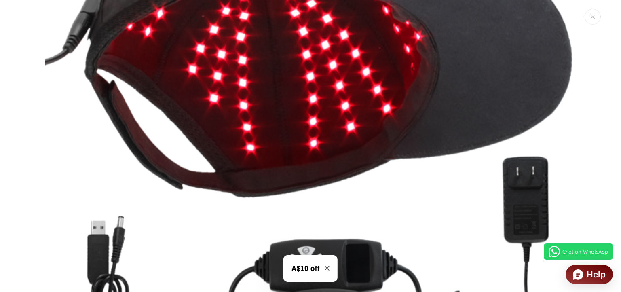
click at [467, 88] on img "Media gallery" at bounding box center [310, 156] width 532 height 532
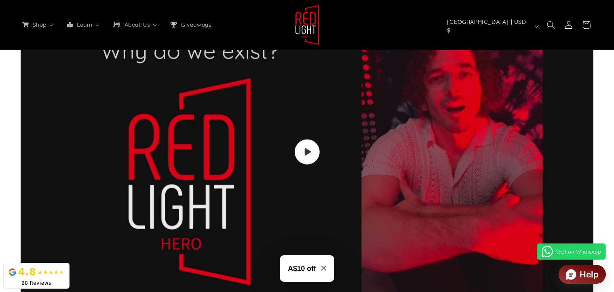
scroll to position [1091, 0]
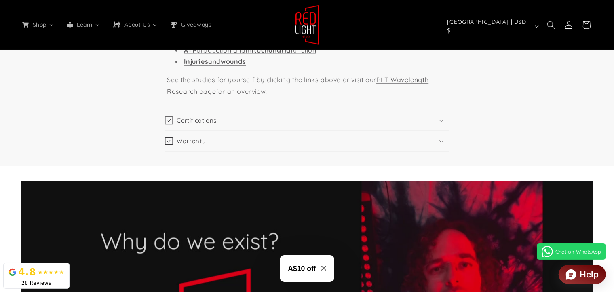
scroll to position [1010, 0]
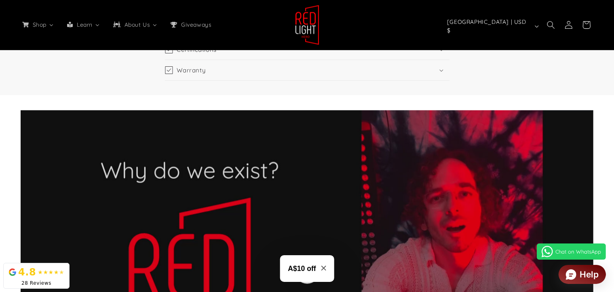
scroll to position [1252, 0]
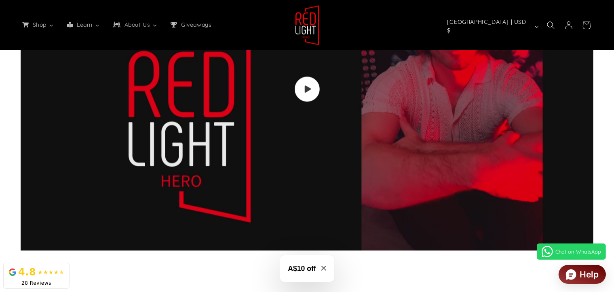
scroll to position [1697, 0]
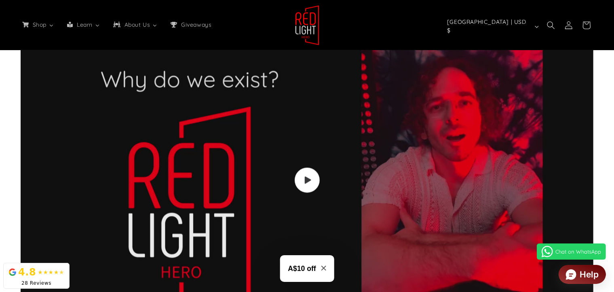
scroll to position [0, 1667]
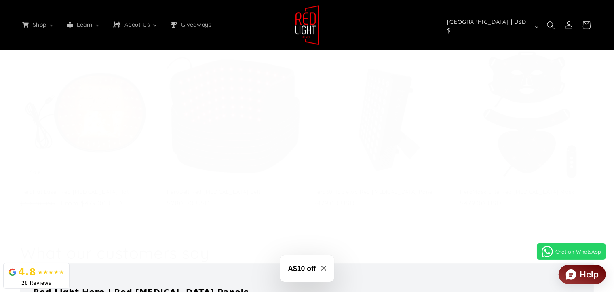
scroll to position [0, 1111]
click at [322, 23] on header "Shop All Products Shop our entire collection Panels & Stands 3 sizes available …" at bounding box center [307, 25] width 614 height 50
click at [391, 8] on header "Shop All Products Shop our entire collection Panels & Stands 3 sizes available …" at bounding box center [307, 25] width 614 height 50
